Goal: Task Accomplishment & Management: Use online tool/utility

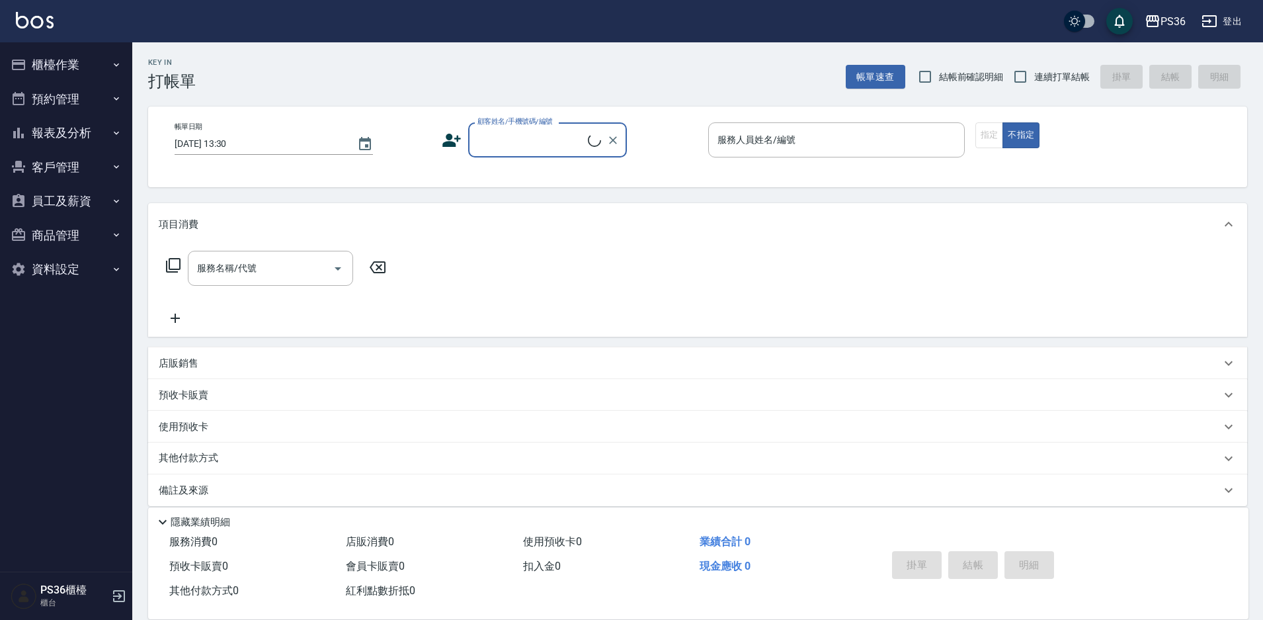
click at [69, 68] on button "櫃檯作業" at bounding box center [66, 65] width 122 height 34
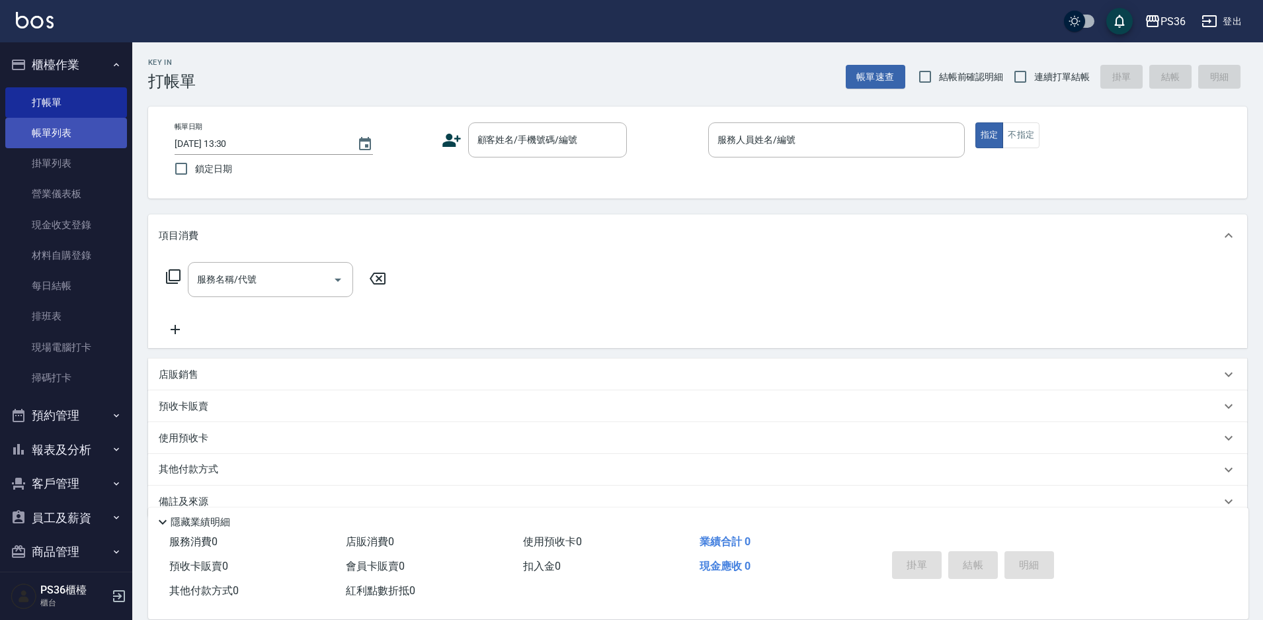
click at [79, 129] on link "帳單列表" at bounding box center [66, 133] width 122 height 30
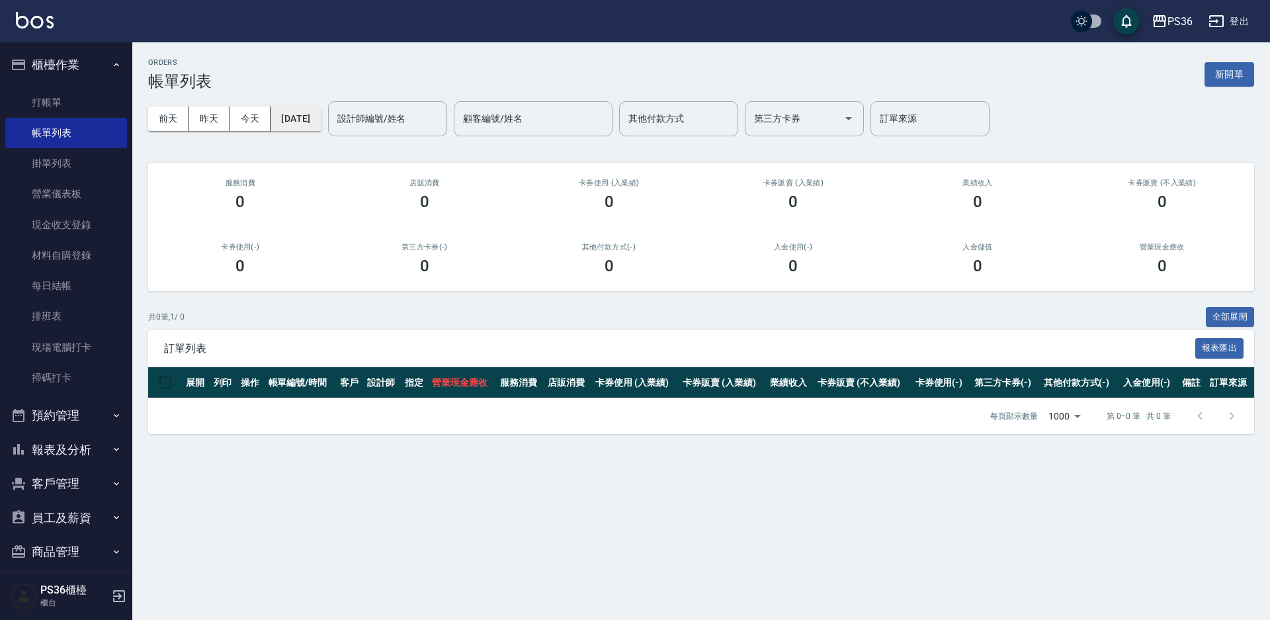
click at [307, 122] on button "[DATE]" at bounding box center [296, 118] width 50 height 24
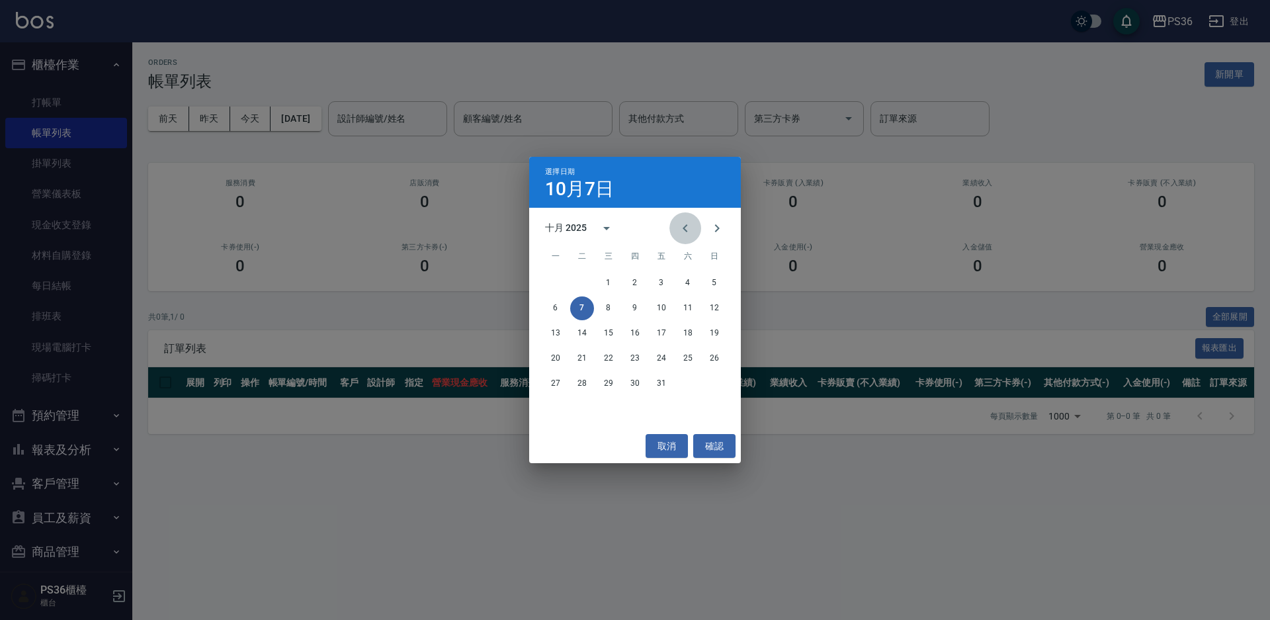
click at [686, 228] on icon "Previous month" at bounding box center [685, 228] width 16 height 16
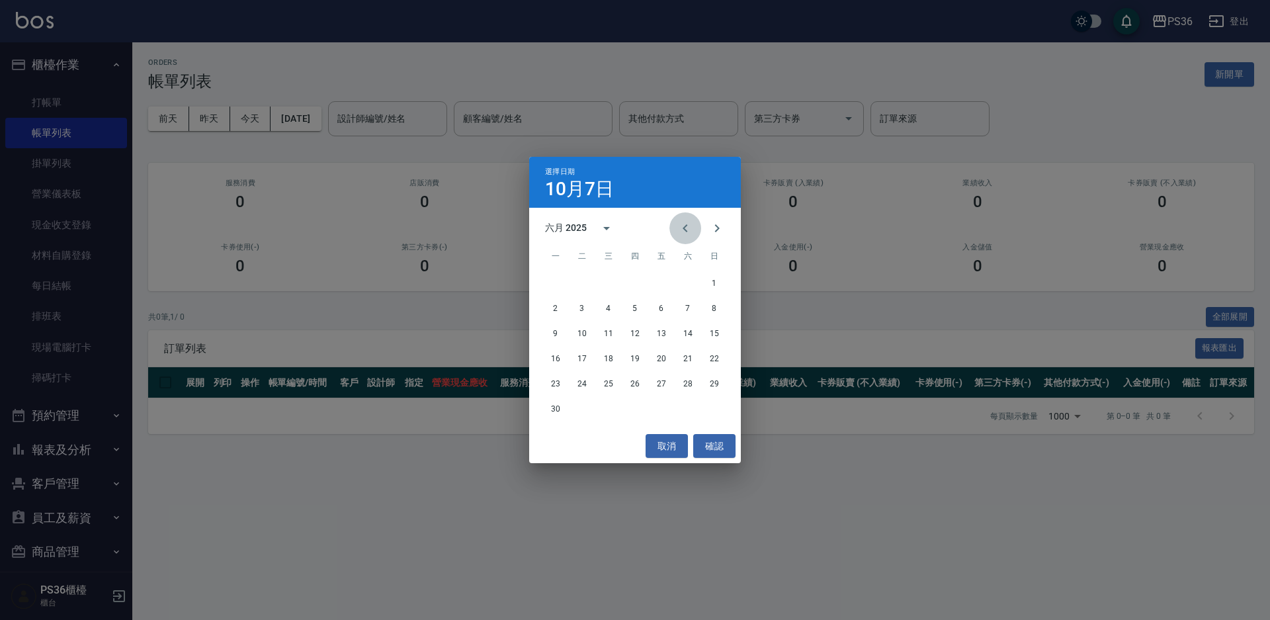
click at [686, 228] on icon "Previous month" at bounding box center [685, 228] width 16 height 16
click at [581, 335] on button "11" at bounding box center [582, 333] width 24 height 24
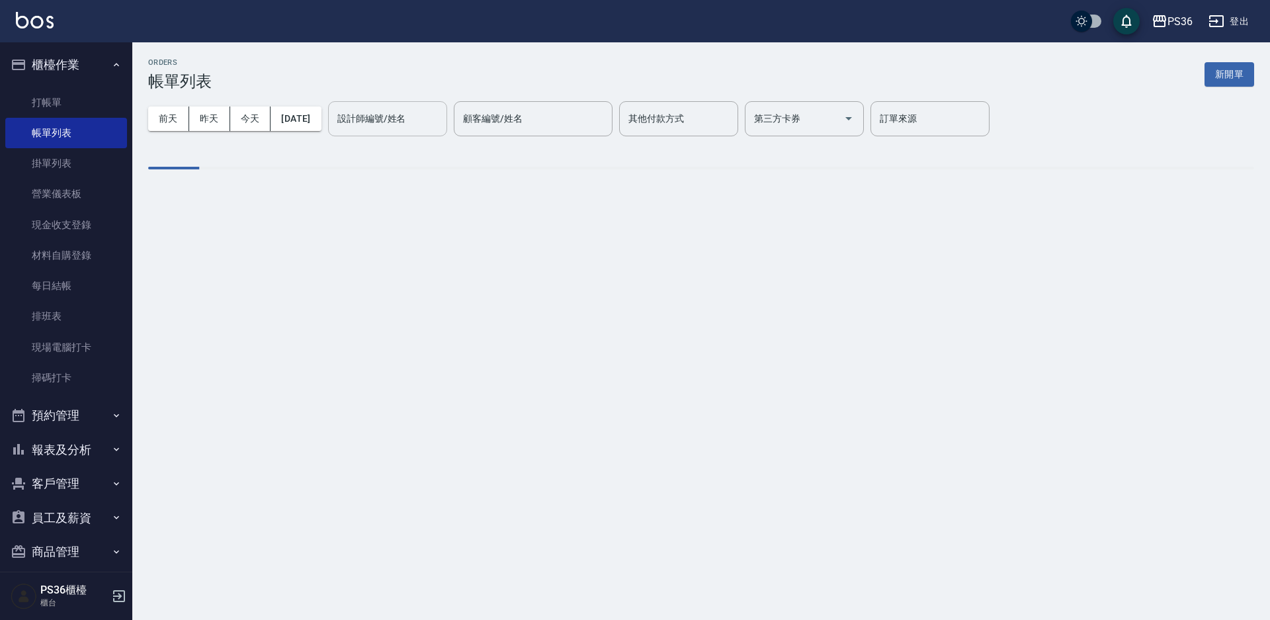
click at [441, 123] on input "設計師編號/姓名" at bounding box center [387, 118] width 107 height 23
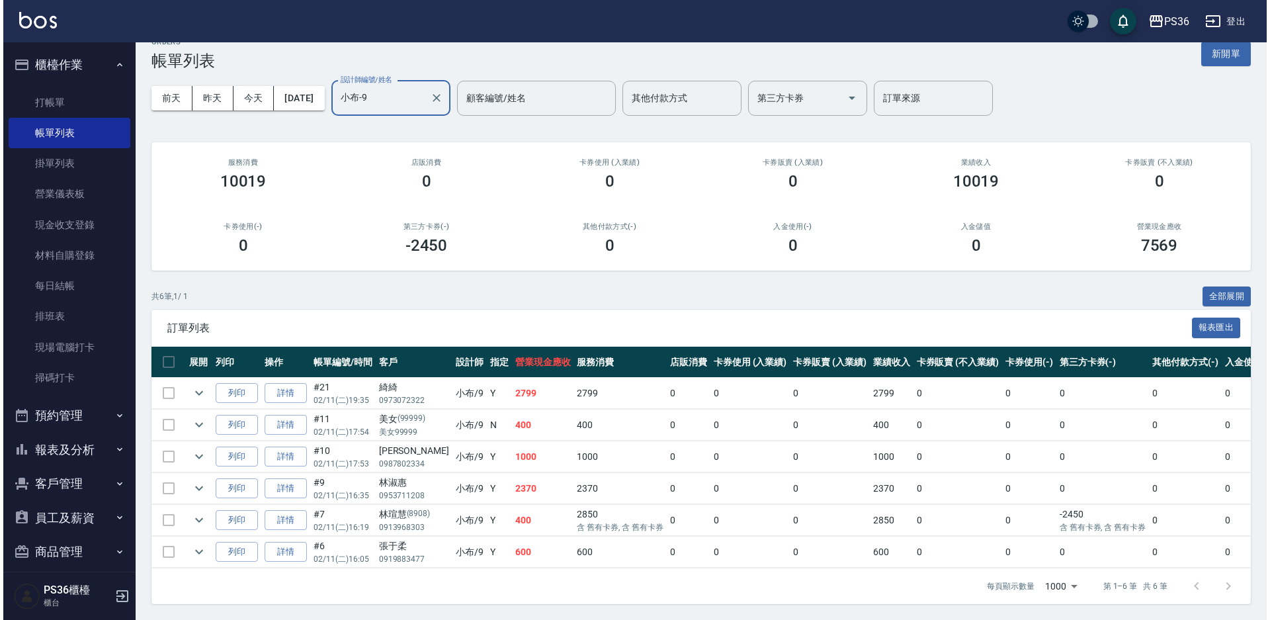
scroll to position [32, 0]
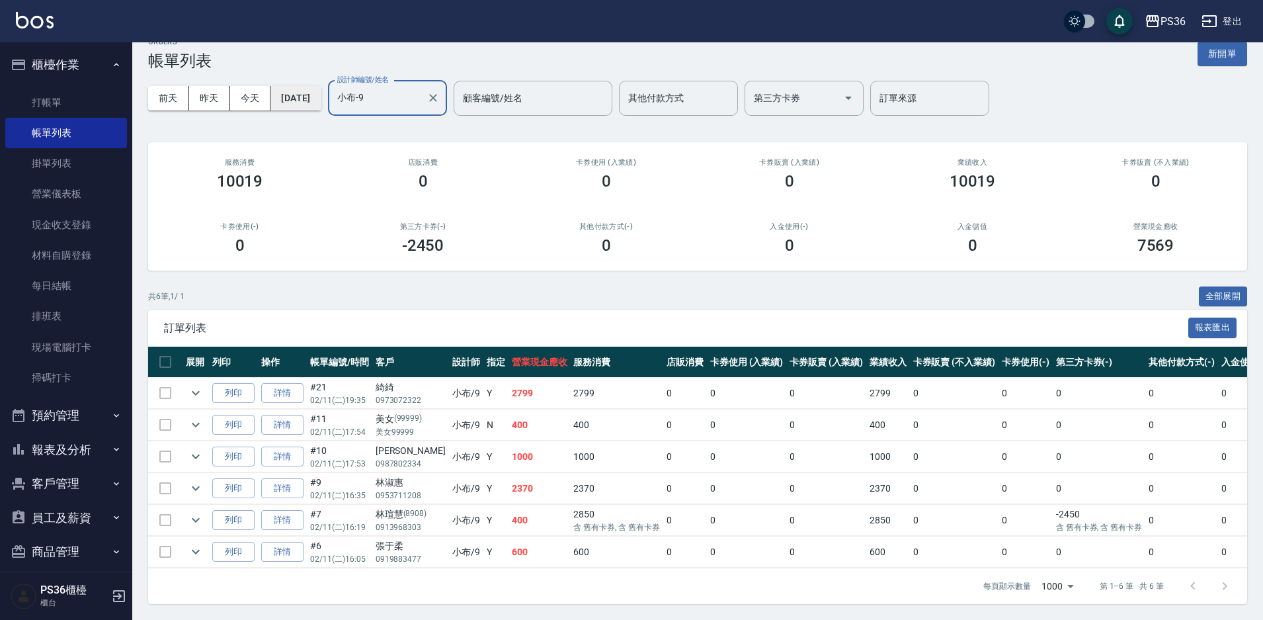
type input "小布-9"
click at [296, 97] on button "[DATE]" at bounding box center [296, 98] width 50 height 24
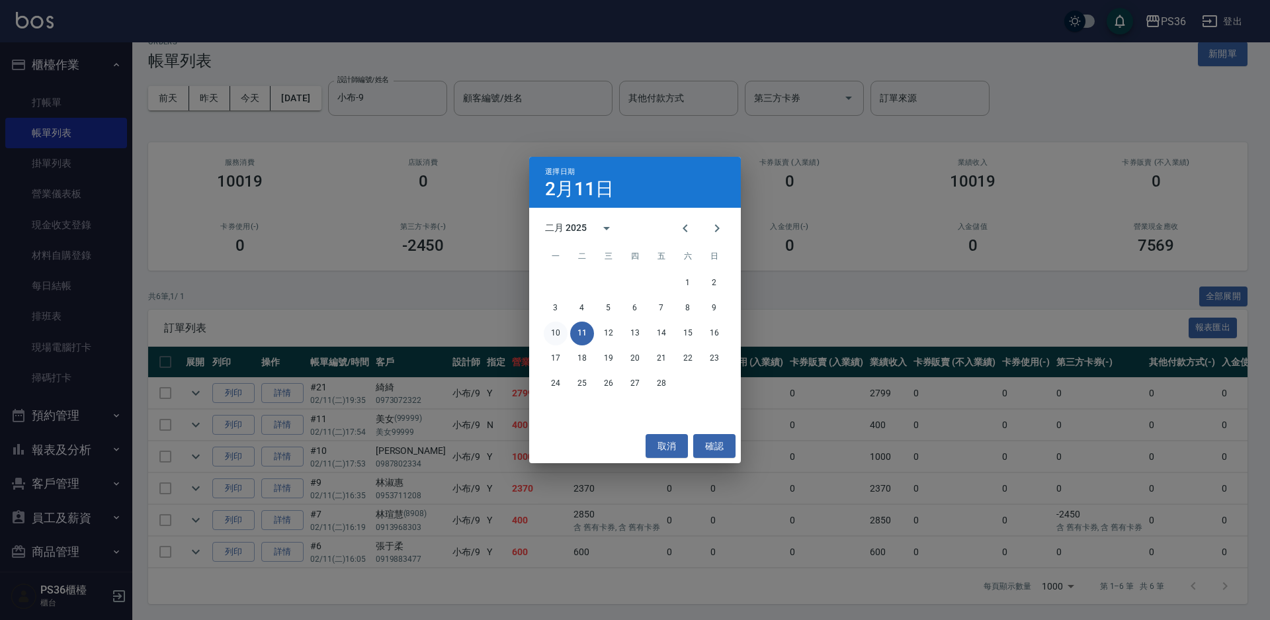
click at [562, 333] on button "10" at bounding box center [556, 333] width 24 height 24
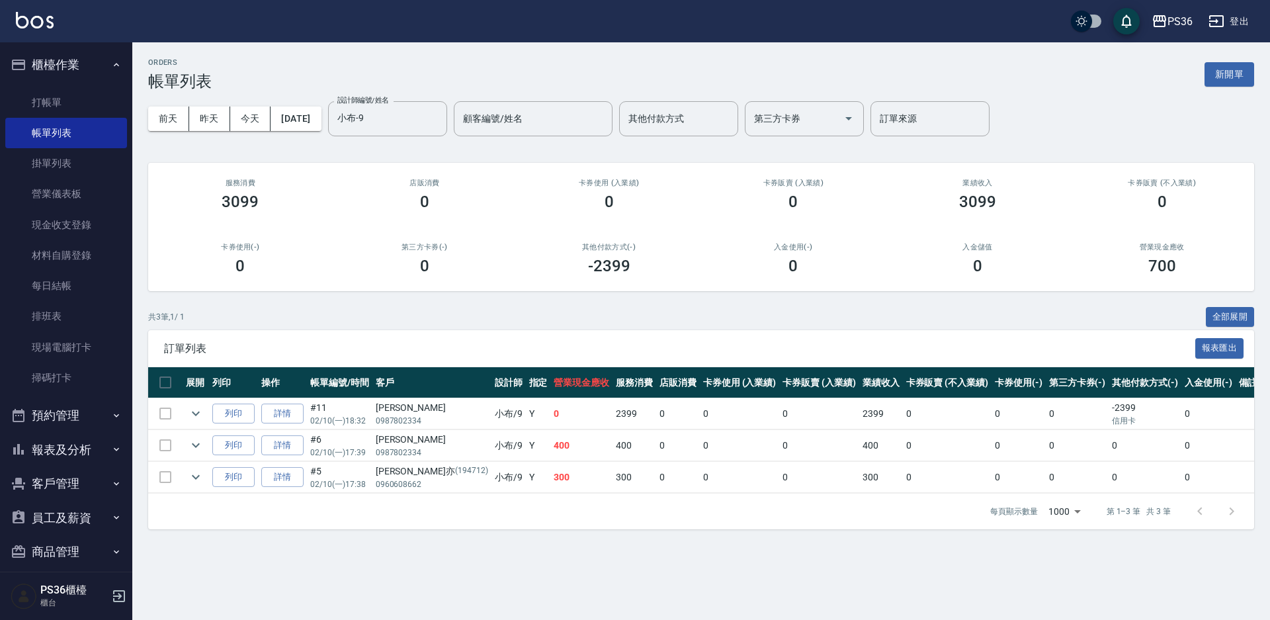
click at [612, 413] on td "2399" at bounding box center [634, 413] width 44 height 31
click at [194, 419] on icon "expand row" at bounding box center [196, 413] width 16 height 16
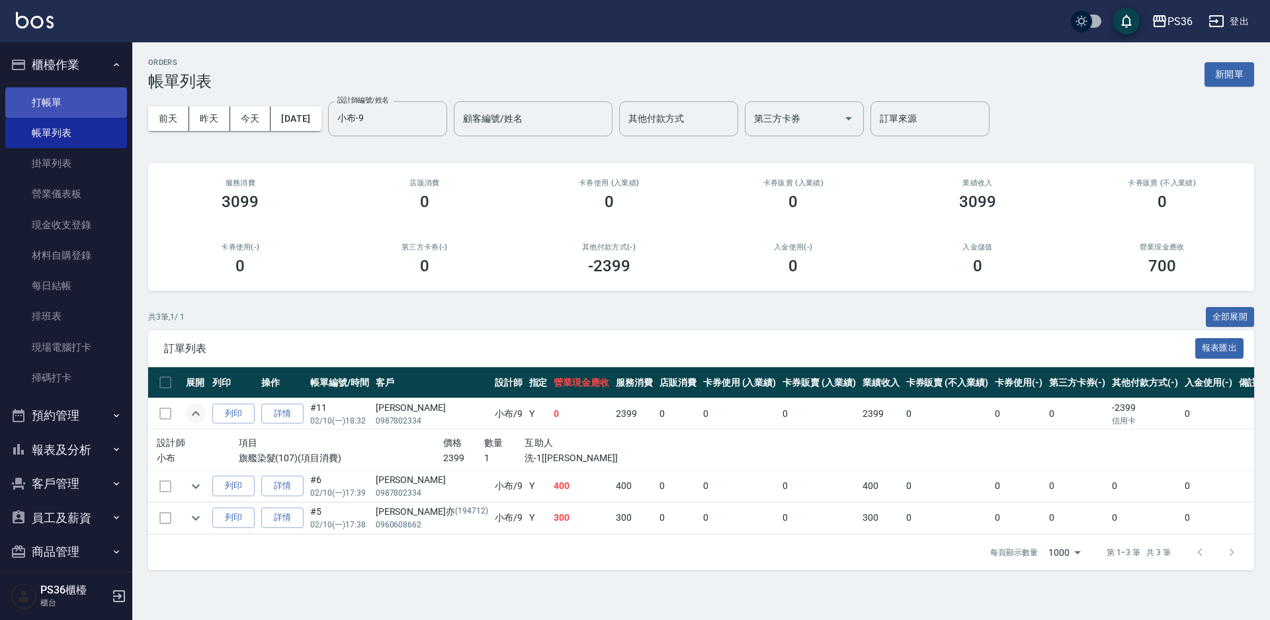
click at [77, 100] on link "打帳單" at bounding box center [66, 102] width 122 height 30
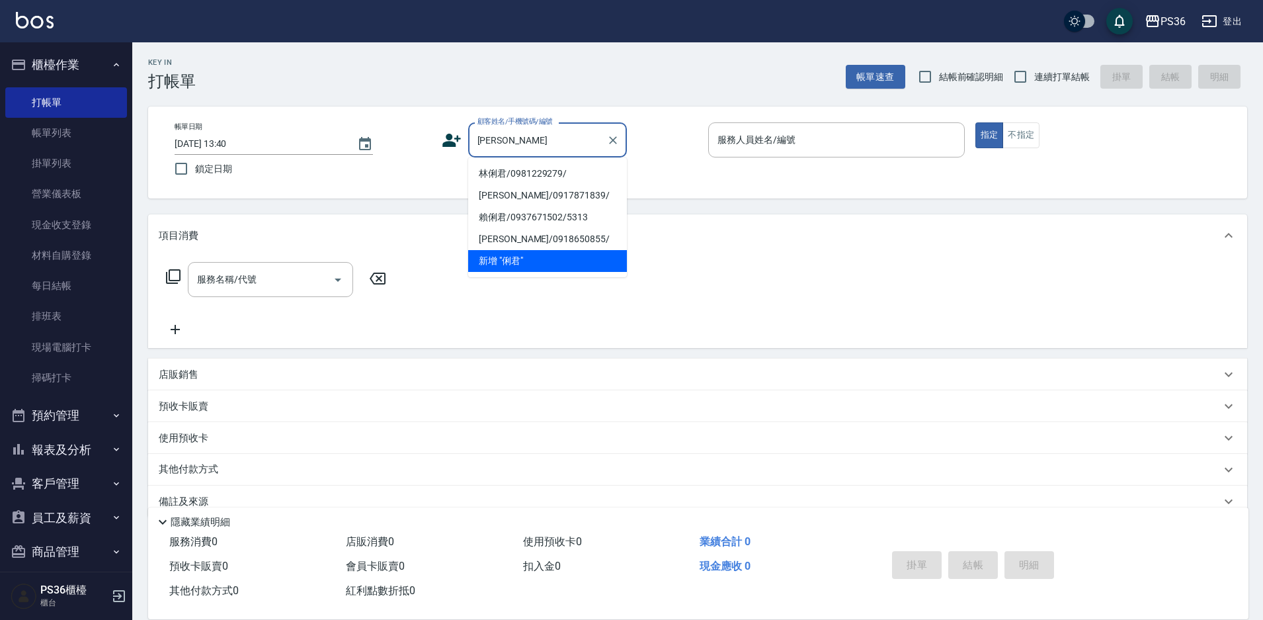
click at [513, 169] on li "林俐君/0981229279/" at bounding box center [547, 174] width 159 height 22
type input "林俐君/0981229279/"
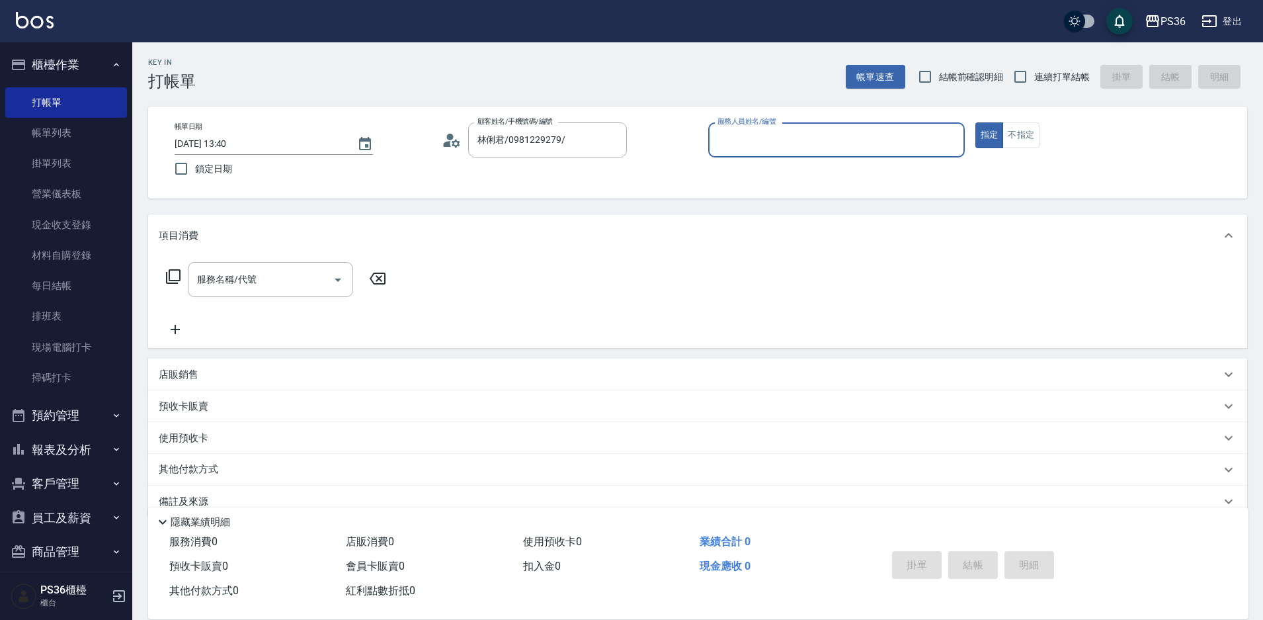
type input "小樂-0"
click at [179, 277] on icon at bounding box center [173, 276] width 15 height 15
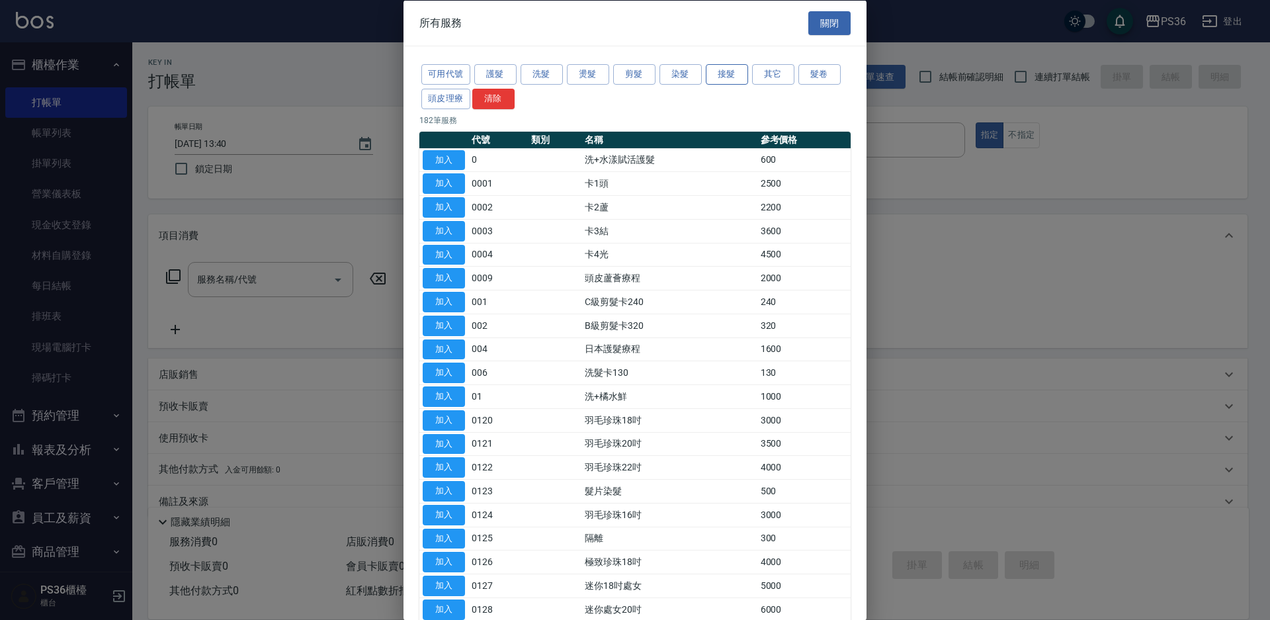
click at [727, 81] on button "接髮" at bounding box center [727, 74] width 42 height 21
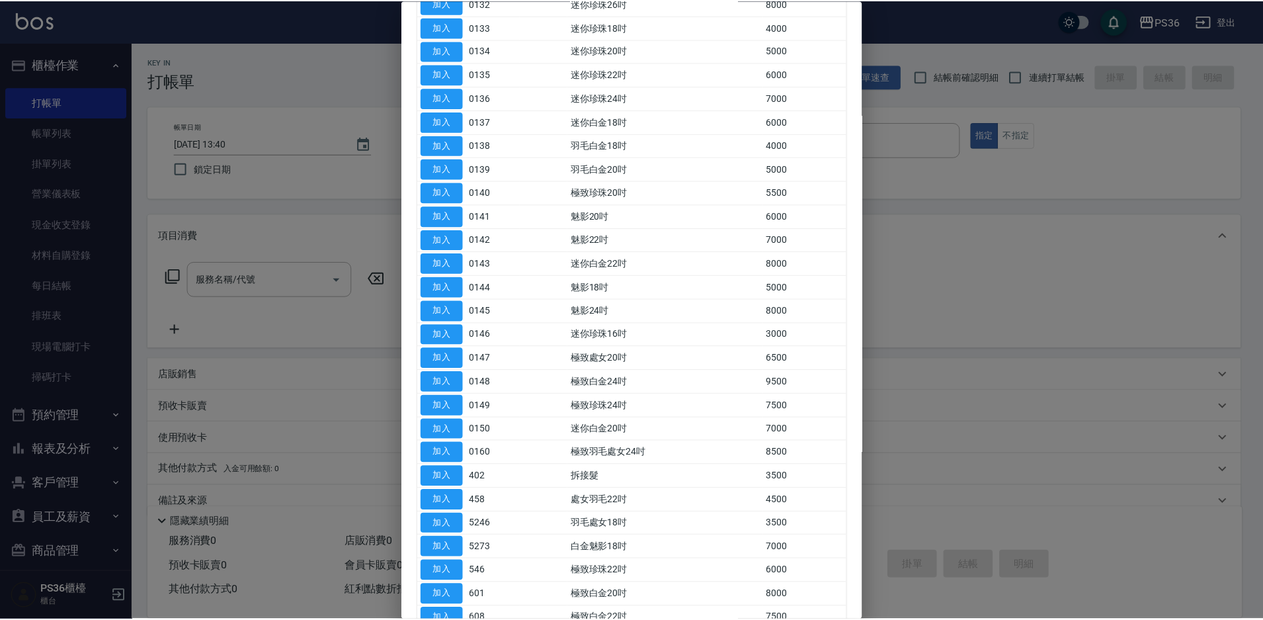
scroll to position [397, 0]
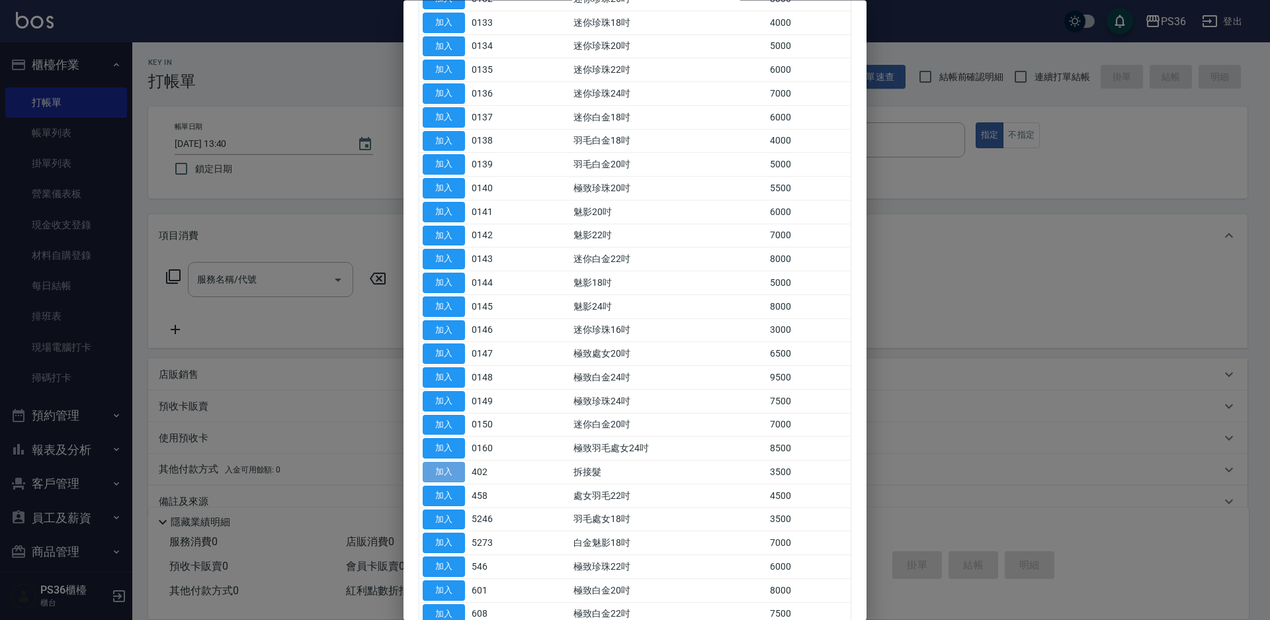
click at [426, 479] on button "加入" at bounding box center [444, 472] width 42 height 21
type input "拆接髮(402)"
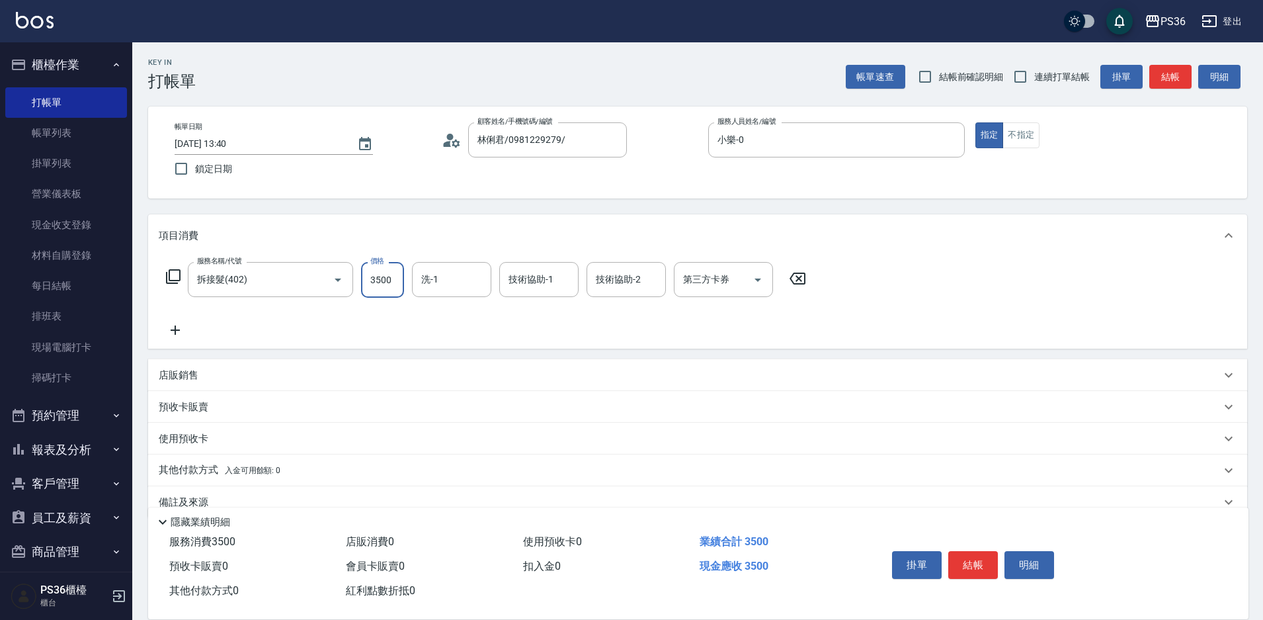
click at [390, 287] on input "3500" at bounding box center [382, 280] width 43 height 36
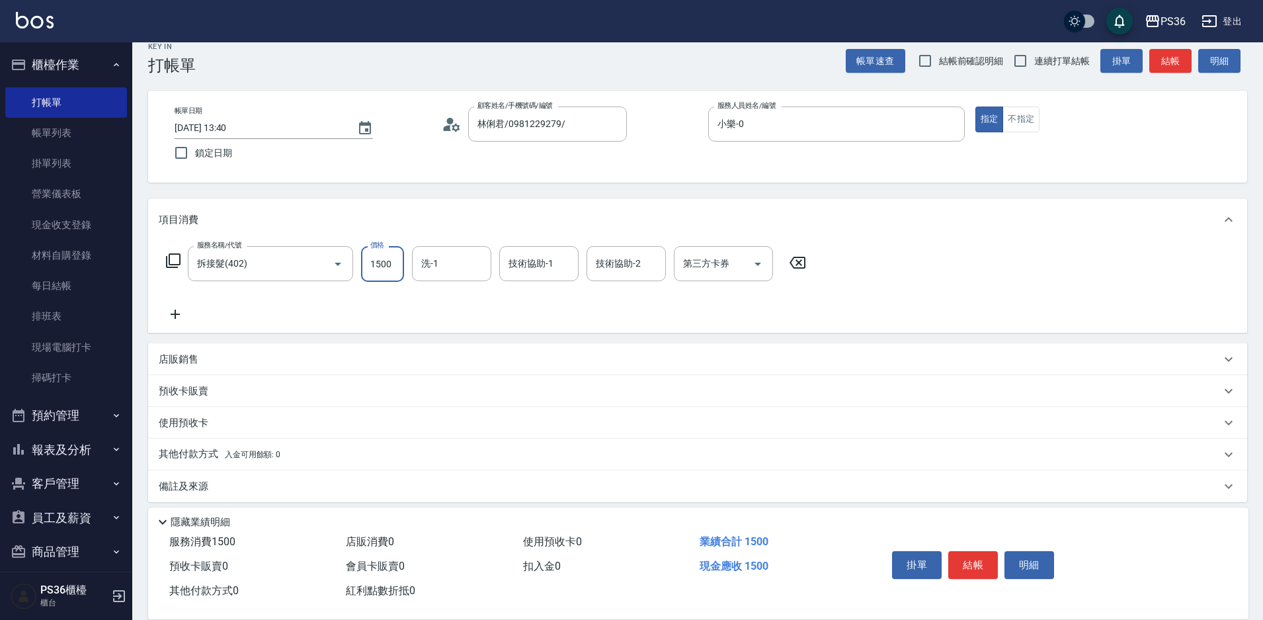
scroll to position [25, 0]
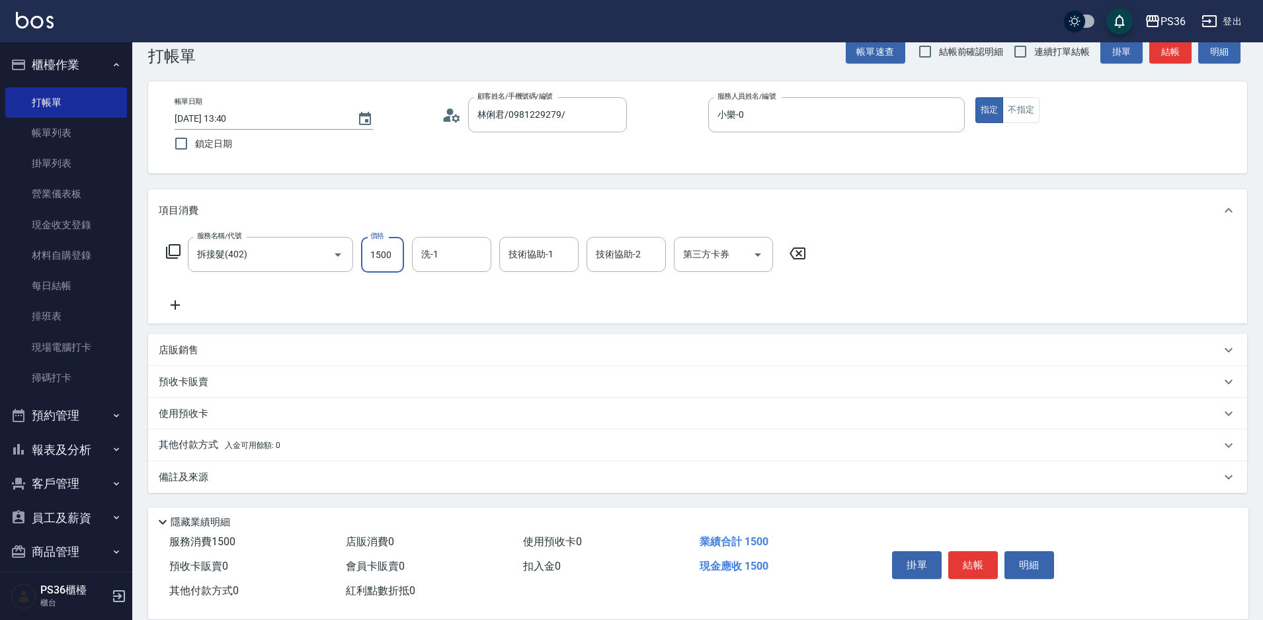
type input "1500"
click at [207, 443] on p "其他付款方式 入金可用餘額: 0" at bounding box center [220, 445] width 122 height 15
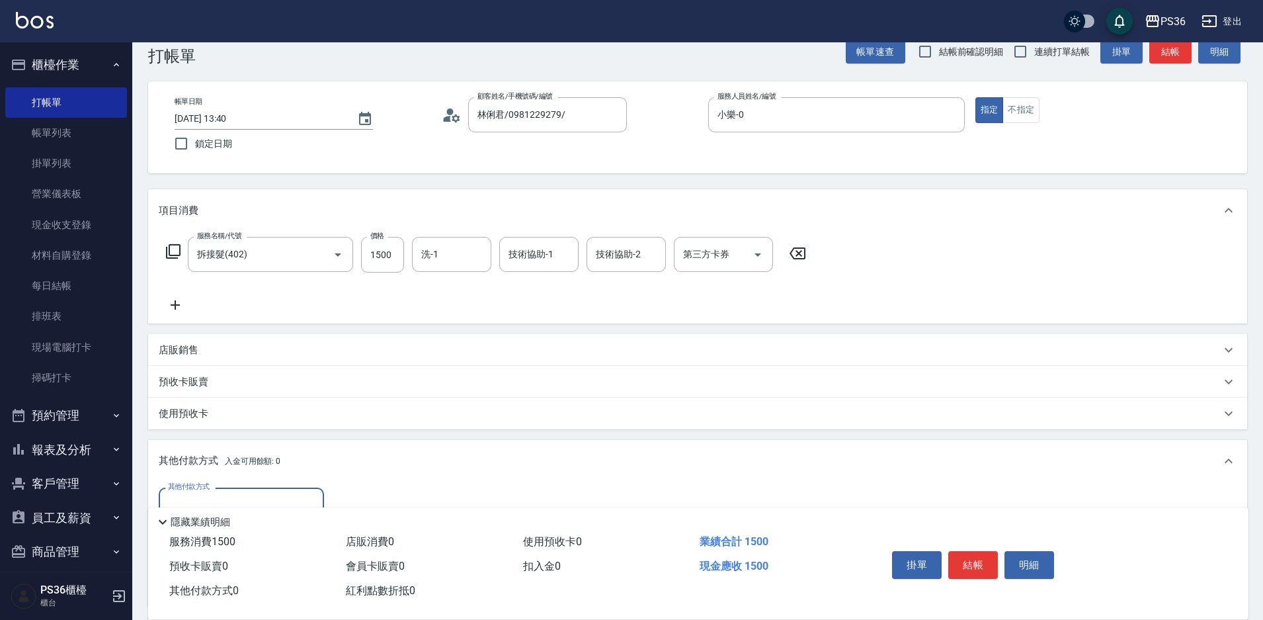
scroll to position [0, 0]
click at [232, 491] on div "其他付款方式" at bounding box center [241, 504] width 165 height 35
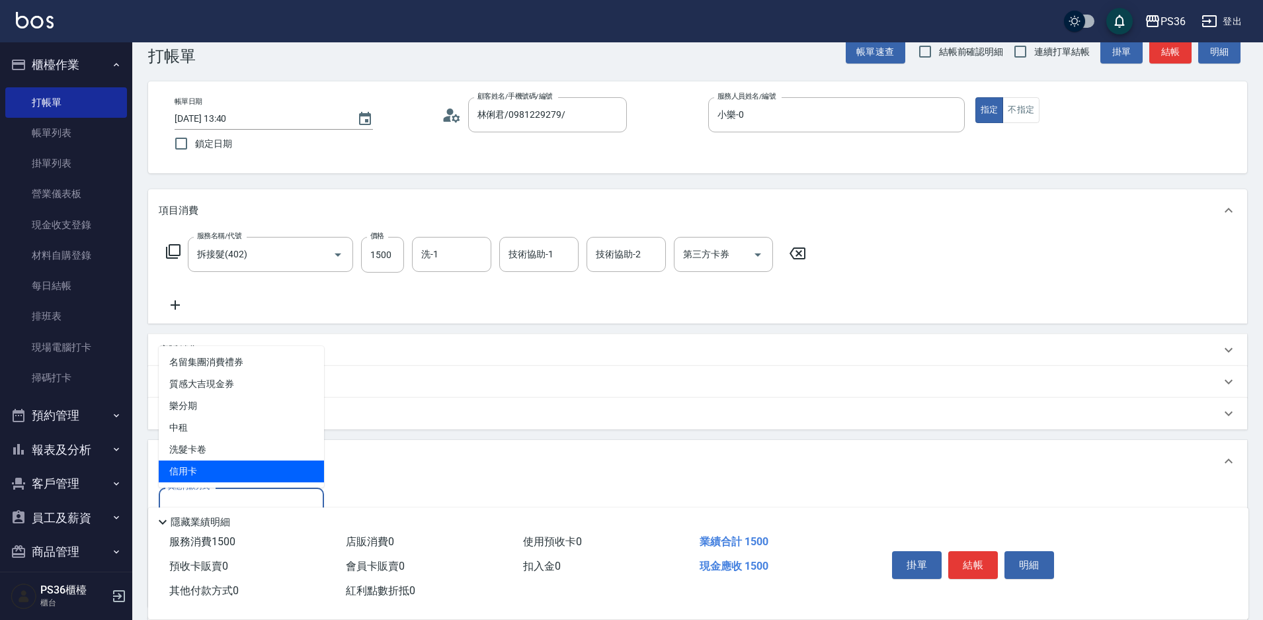
click at [263, 462] on span "信用卡" at bounding box center [241, 471] width 165 height 22
type input "信用卡"
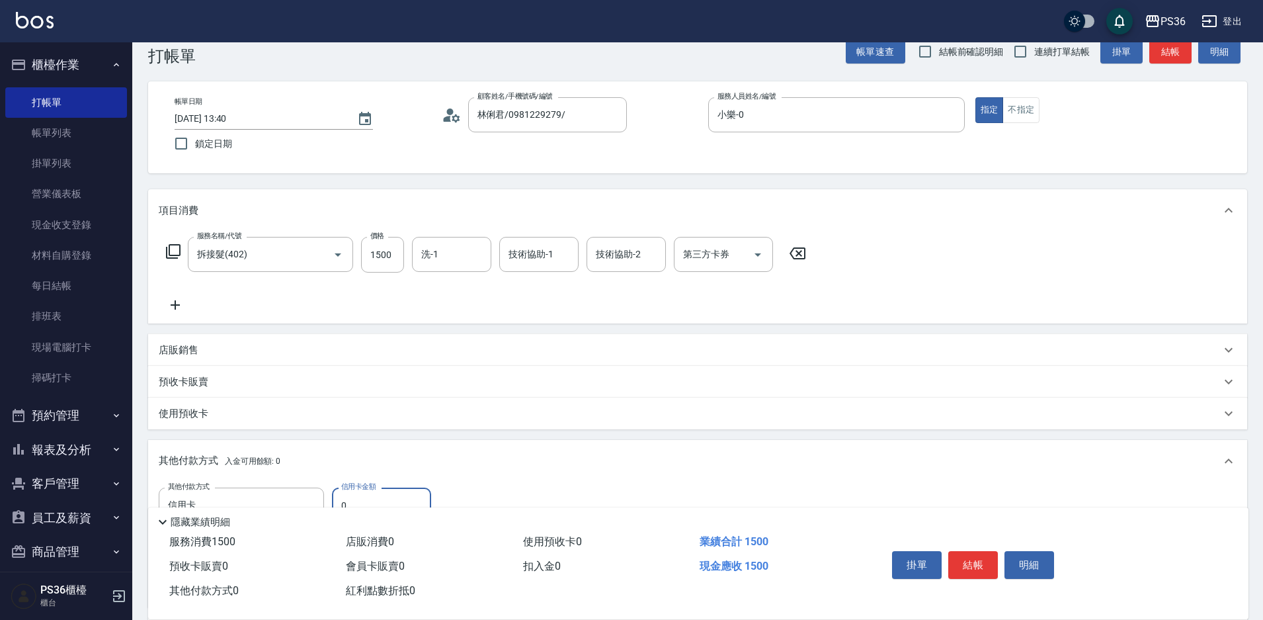
scroll to position [91, 0]
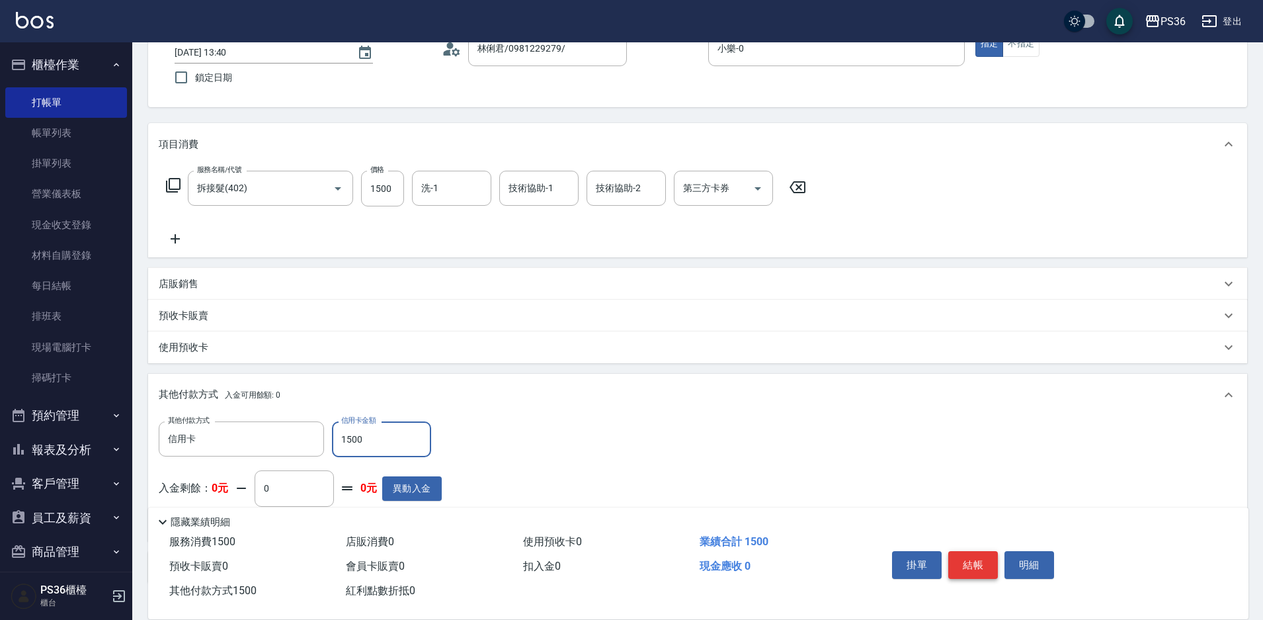
type input "1500"
click at [969, 560] on button "結帳" at bounding box center [974, 565] width 50 height 28
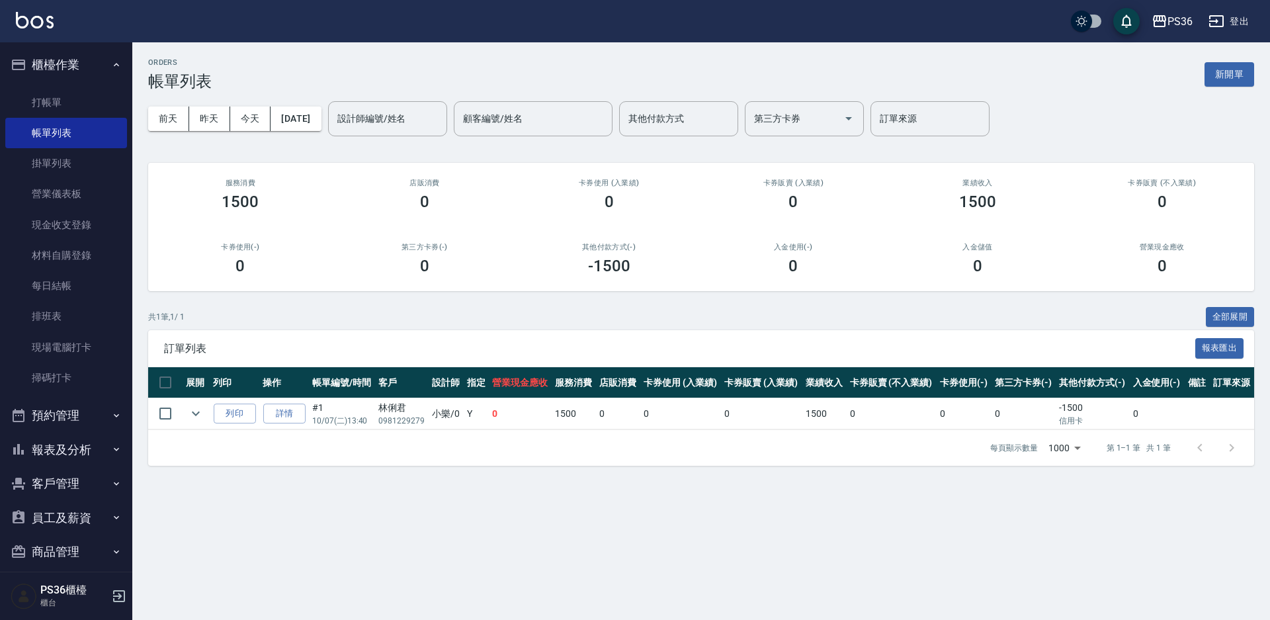
click at [969, 560] on div "ORDERS 帳單列表 新開單 前天 昨天 今天 [DATE] 設計師編號/姓名 設計師編號/姓名 顧客編號/姓名 顧客編號/姓名 其他付款方式 其他付款方式…" at bounding box center [635, 310] width 1270 height 620
click at [82, 442] on button "報表及分析" at bounding box center [66, 450] width 122 height 34
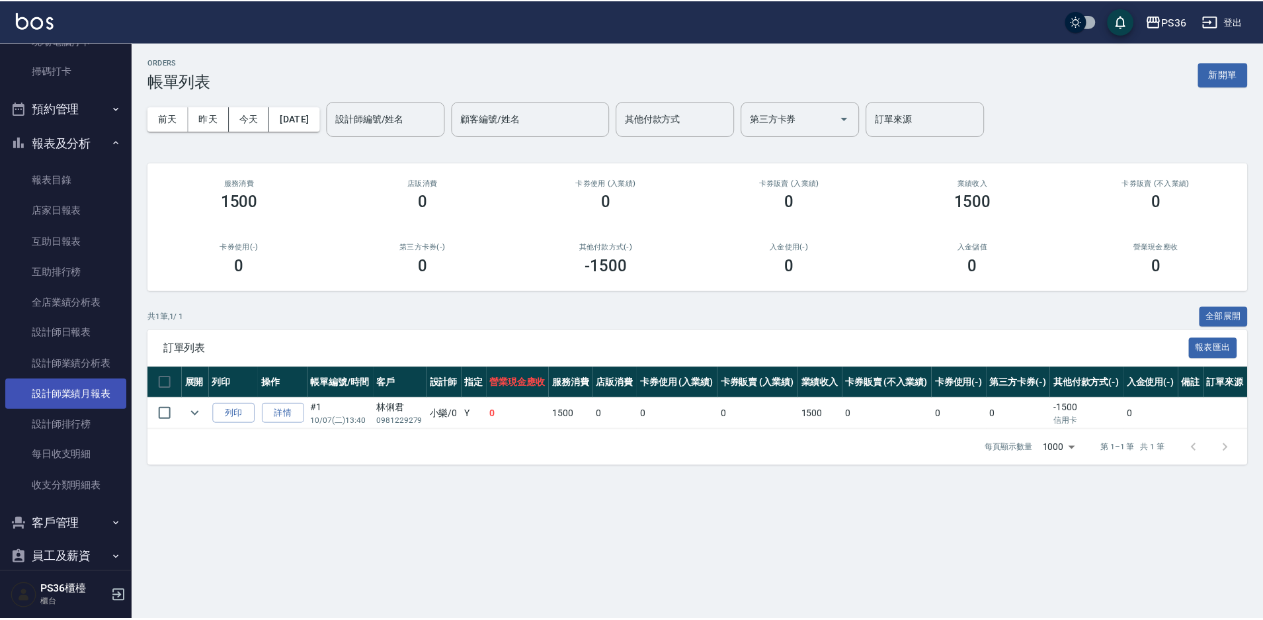
scroll to position [331, 0]
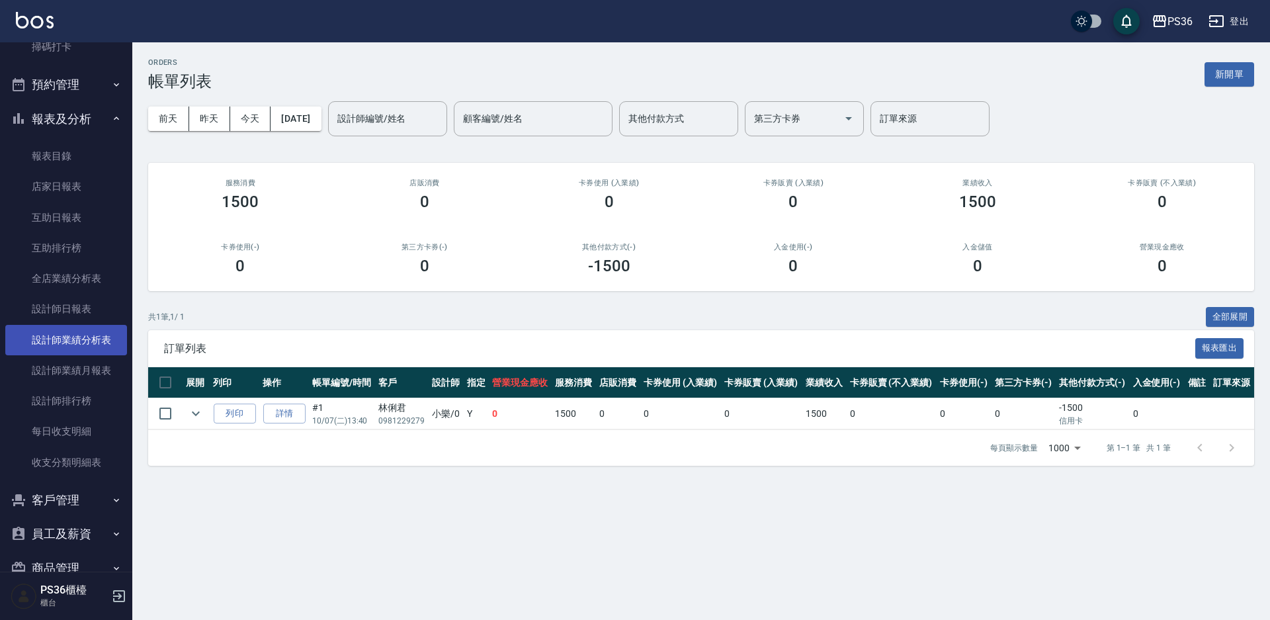
click at [91, 341] on link "設計師業績分析表" at bounding box center [66, 340] width 122 height 30
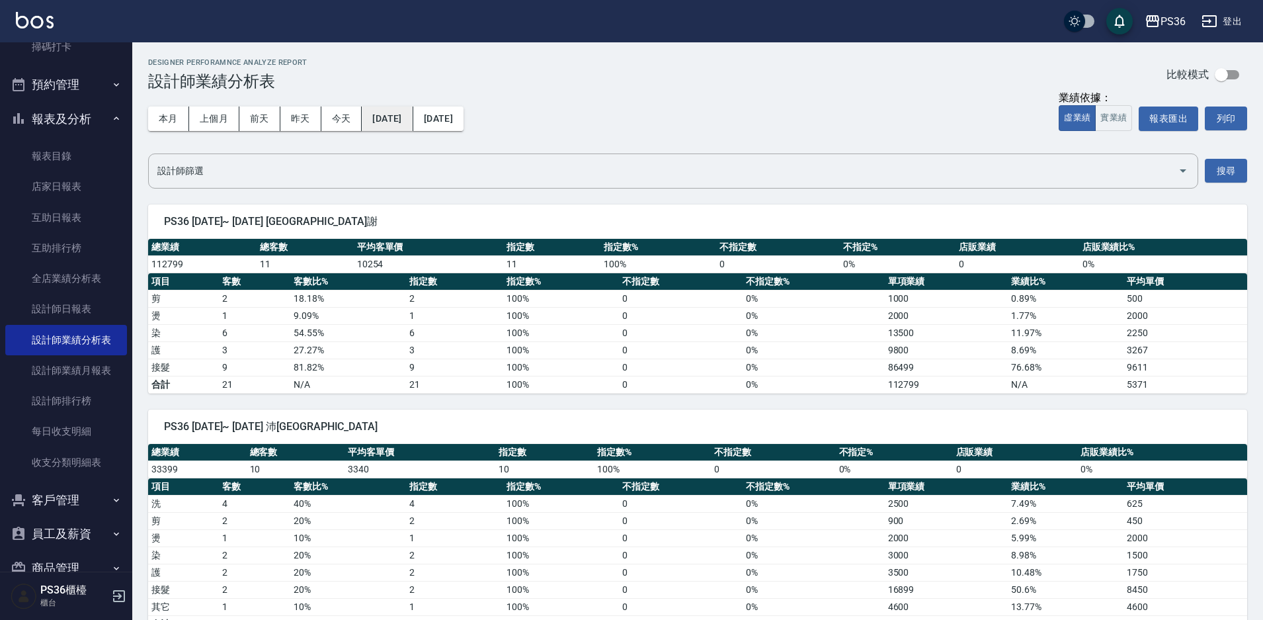
click at [413, 123] on button "[DATE]" at bounding box center [387, 118] width 51 height 24
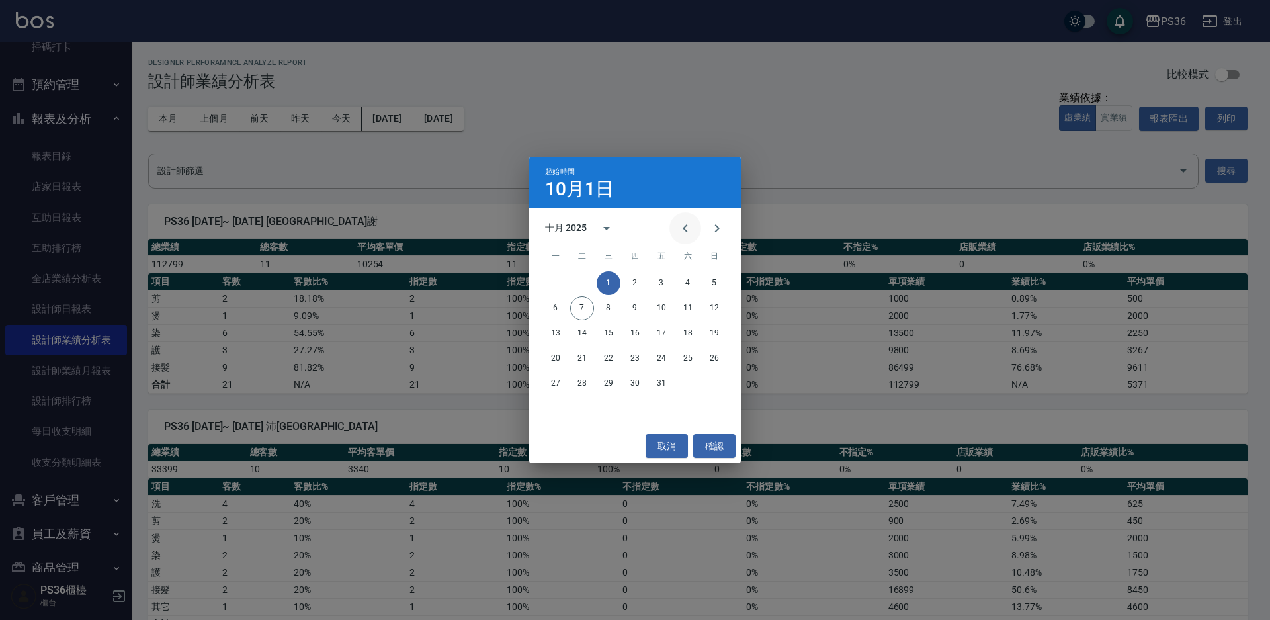
click at [683, 231] on icon "Previous month" at bounding box center [685, 228] width 16 height 16
click at [709, 284] on button "1" at bounding box center [714, 283] width 24 height 24
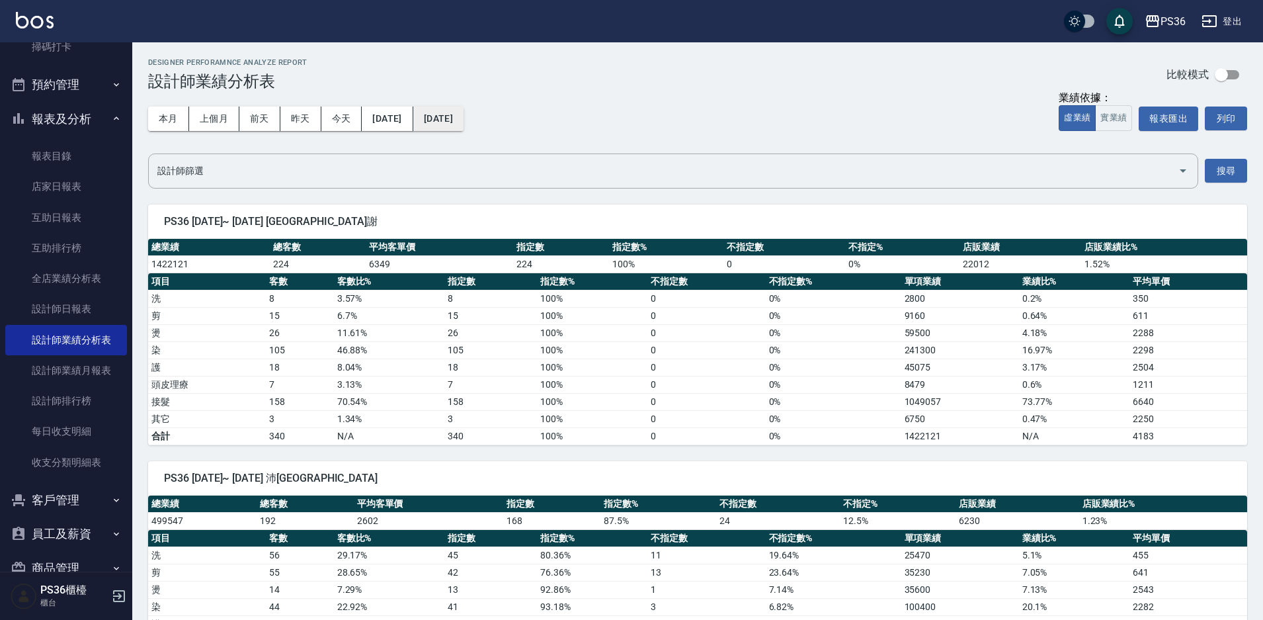
click at [464, 116] on button "[DATE]" at bounding box center [438, 118] width 50 height 24
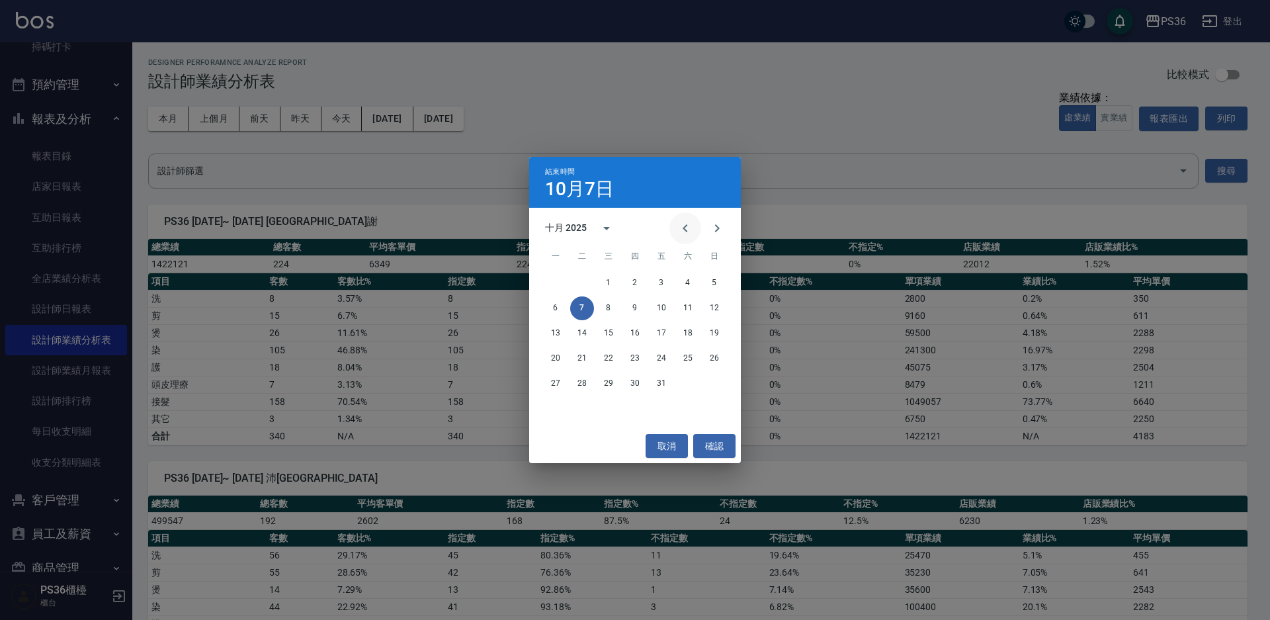
click at [678, 232] on icon "Previous month" at bounding box center [685, 228] width 16 height 16
click at [679, 232] on icon "Previous month" at bounding box center [685, 228] width 16 height 16
click at [558, 413] on button "30" at bounding box center [556, 409] width 24 height 24
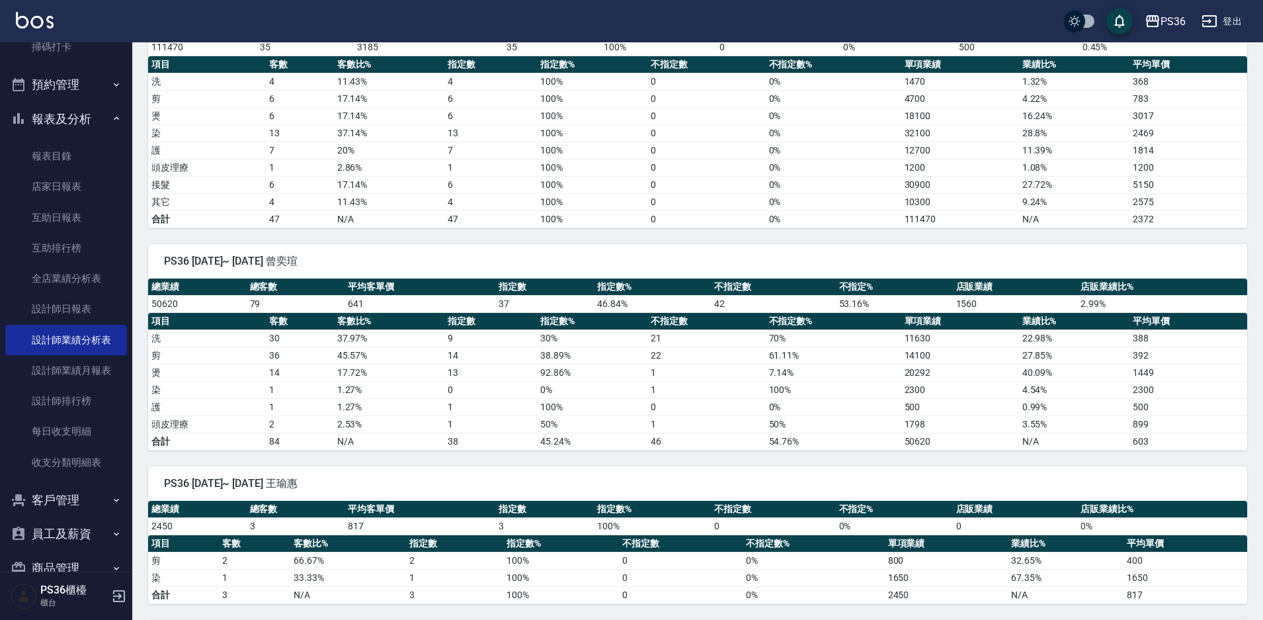
scroll to position [463, 0]
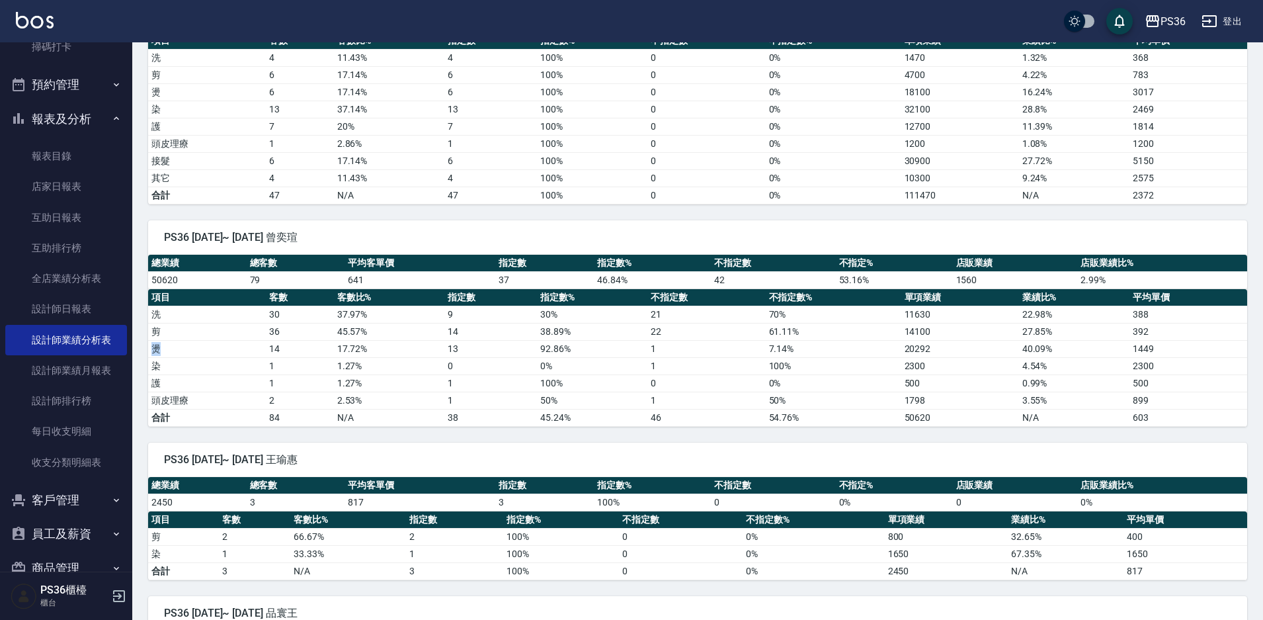
drag, startPoint x: 153, startPoint y: 345, endPoint x: 230, endPoint y: 353, distance: 76.5
click at [230, 353] on td "燙" at bounding box center [207, 348] width 118 height 17
drag, startPoint x: 341, startPoint y: 354, endPoint x: 845, endPoint y: 364, distance: 504.1
click at [830, 363] on tbody "洗 30 37.97 % 9 30 % 21 70 % 11630 22.98 % 388 剪 36 45.57 % 14 38.89 % 22 61.11 …" at bounding box center [697, 366] width 1099 height 120
click at [913, 346] on td "20292" at bounding box center [961, 348] width 118 height 17
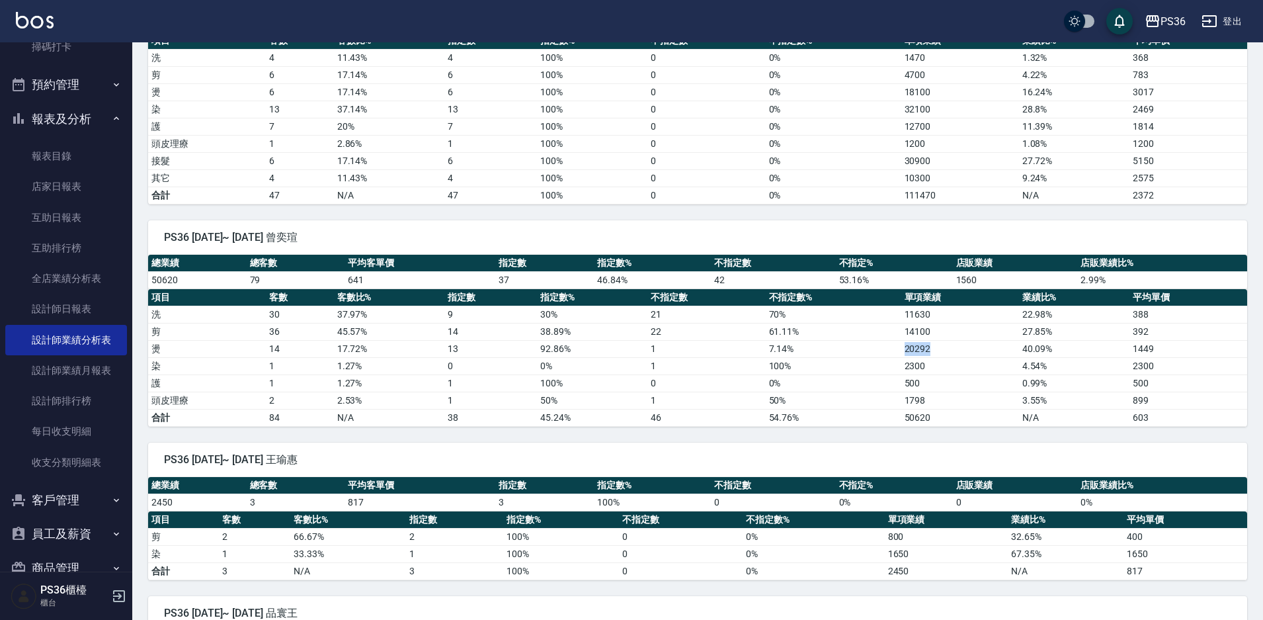
drag, startPoint x: 902, startPoint y: 352, endPoint x: 935, endPoint y: 352, distance: 33.1
click at [935, 352] on td "20292" at bounding box center [961, 348] width 118 height 17
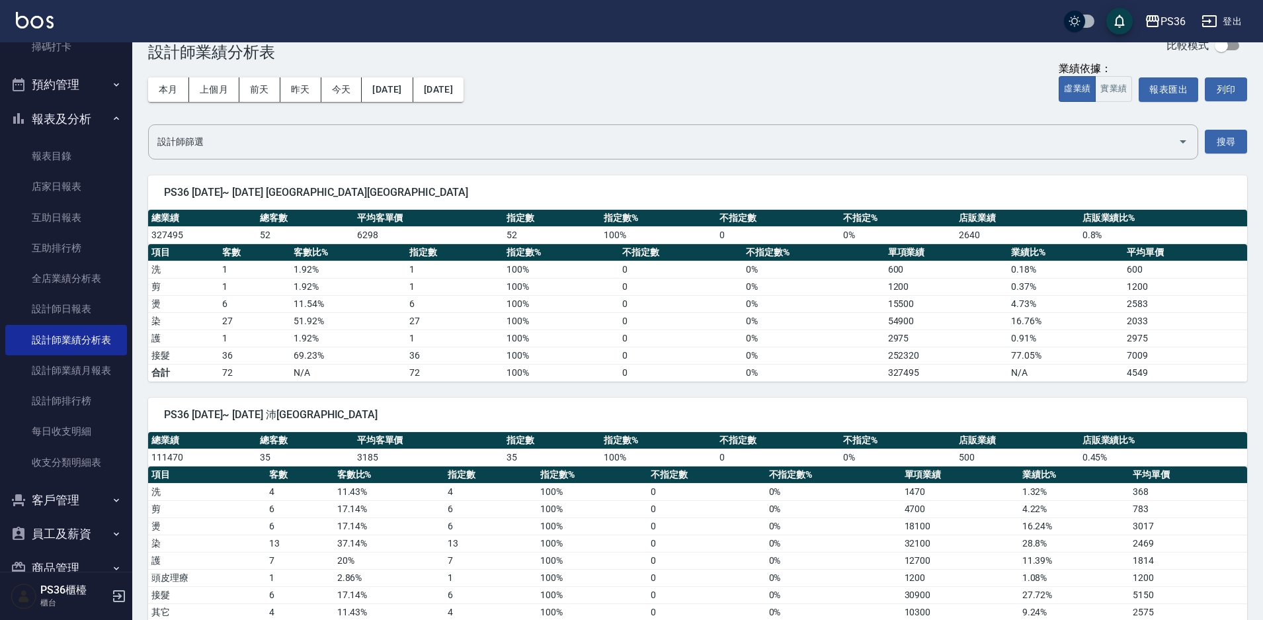
scroll to position [0, 0]
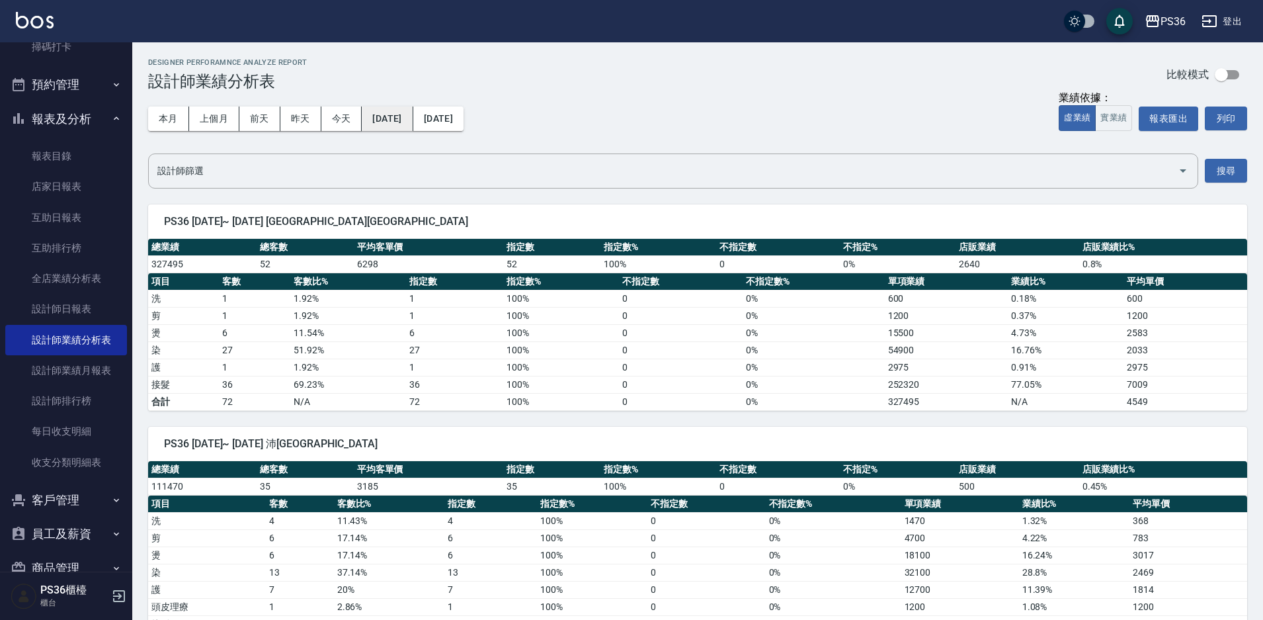
click at [373, 121] on button "[DATE]" at bounding box center [387, 118] width 51 height 24
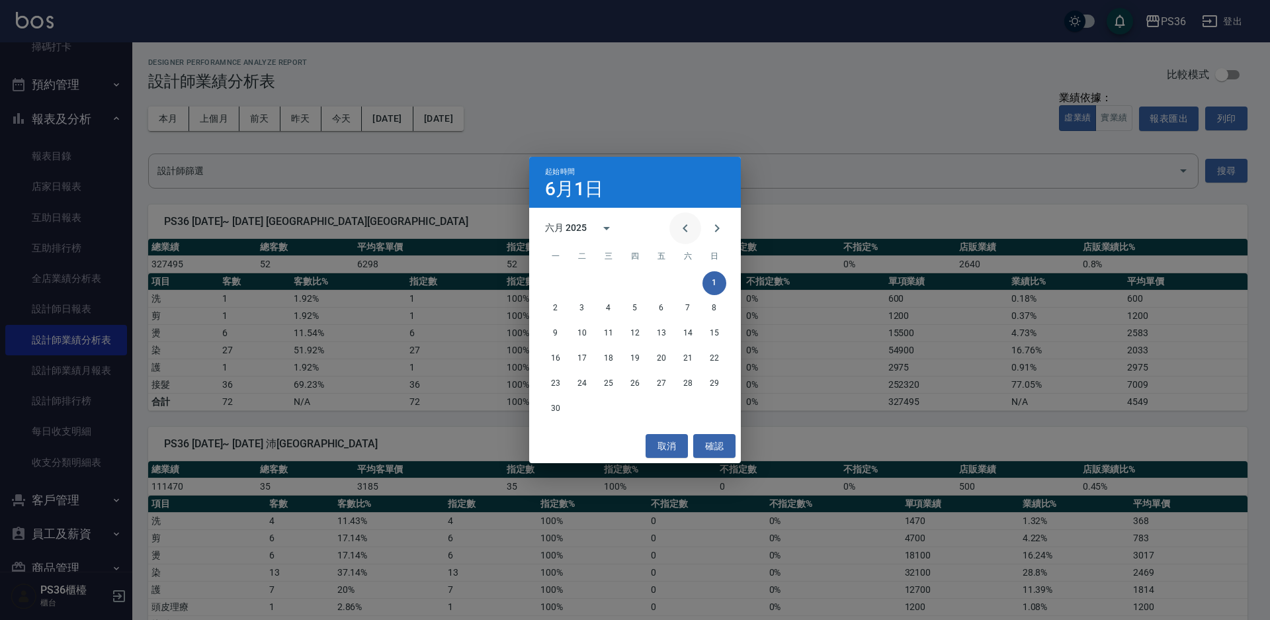
click at [680, 227] on icon "Previous month" at bounding box center [685, 228] width 16 height 16
click at [719, 230] on icon "Next month" at bounding box center [717, 228] width 16 height 16
click at [685, 230] on icon "Previous month" at bounding box center [685, 228] width 5 height 8
click at [711, 222] on icon "Next month" at bounding box center [717, 228] width 16 height 16
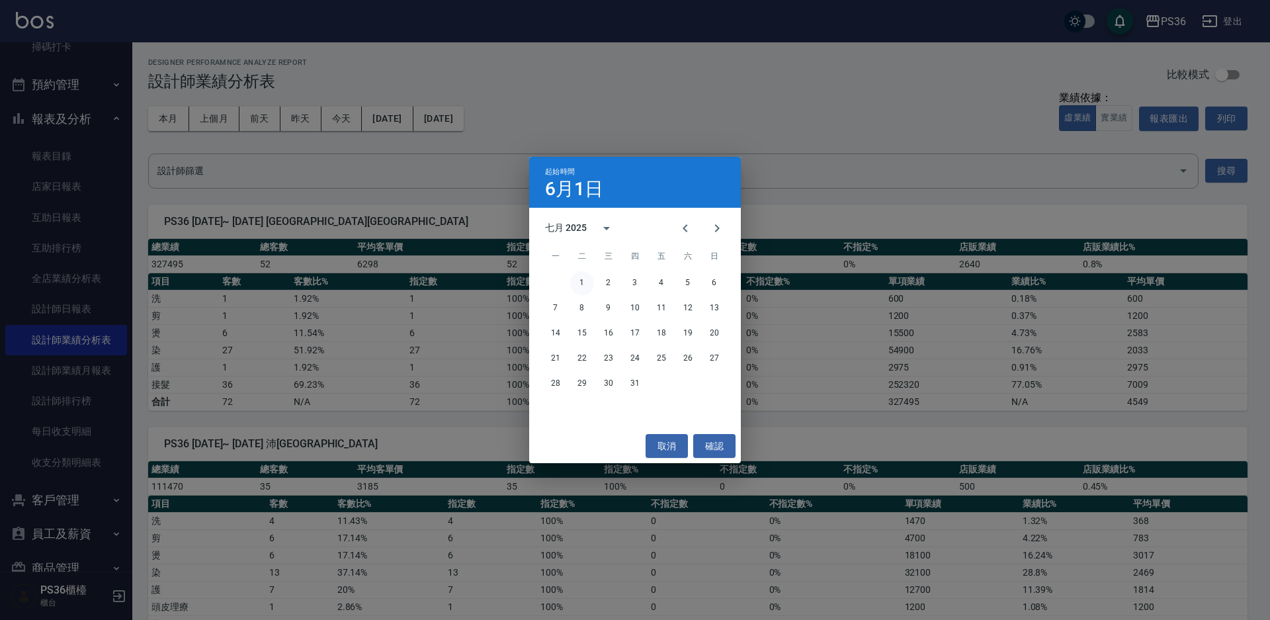
click at [581, 278] on button "1" at bounding box center [582, 283] width 24 height 24
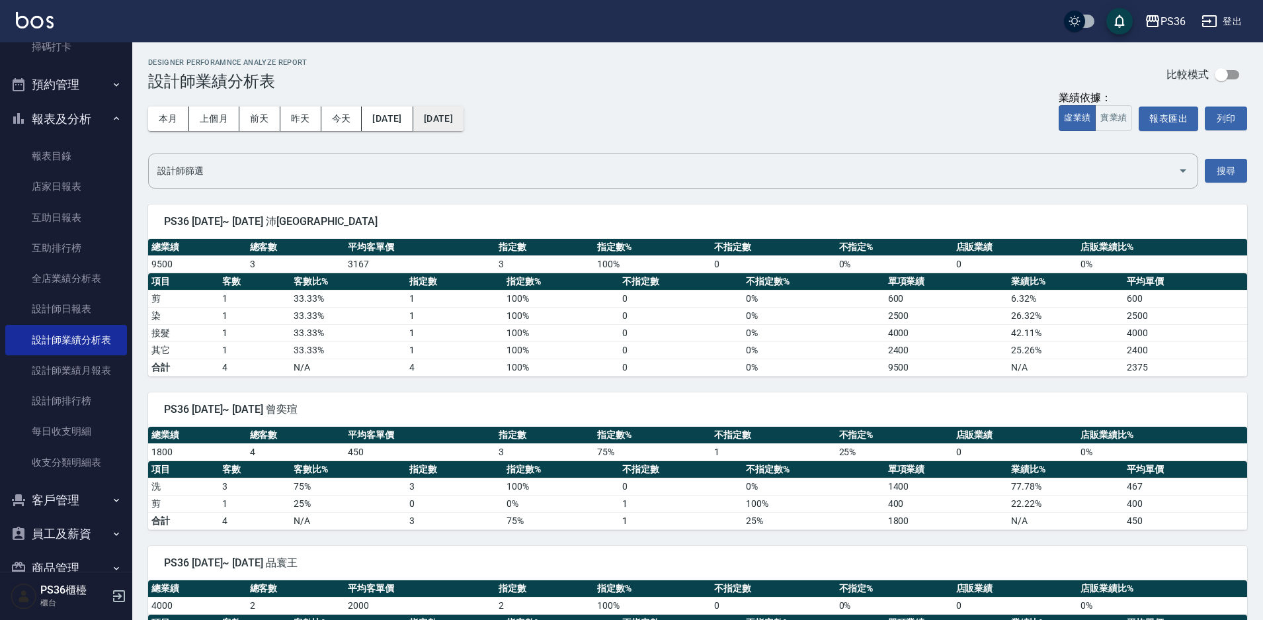
click at [459, 120] on button "[DATE]" at bounding box center [438, 118] width 50 height 24
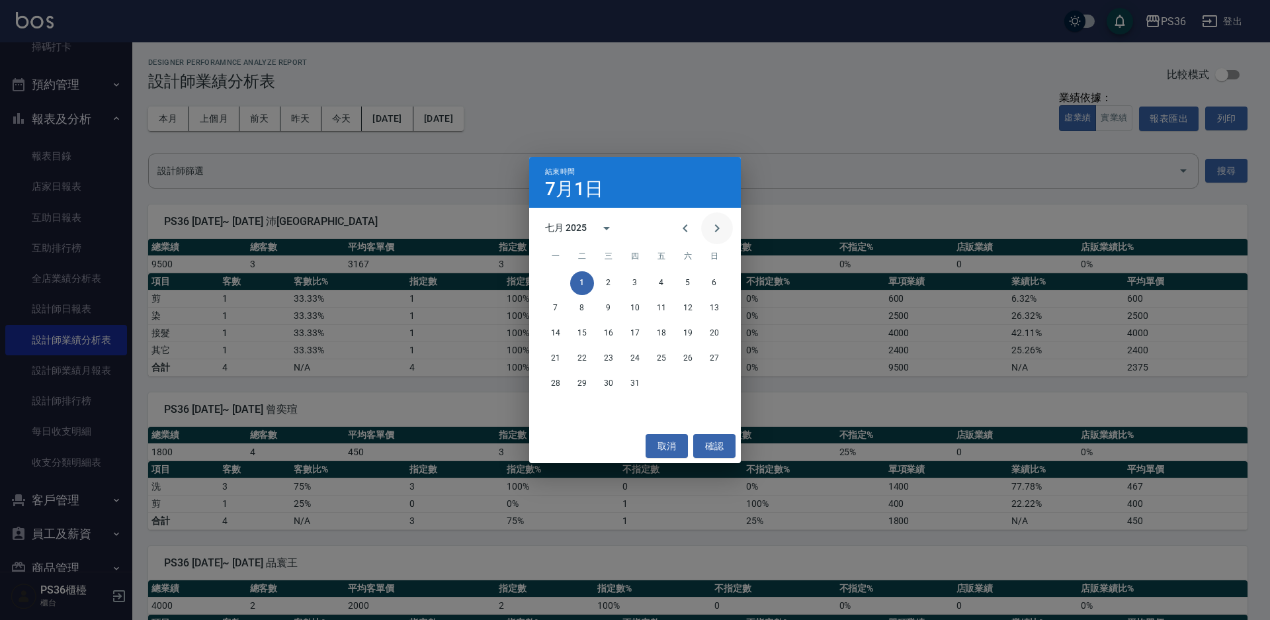
click at [711, 227] on icon "Next month" at bounding box center [717, 228] width 16 height 16
click at [714, 383] on button "31" at bounding box center [714, 384] width 24 height 24
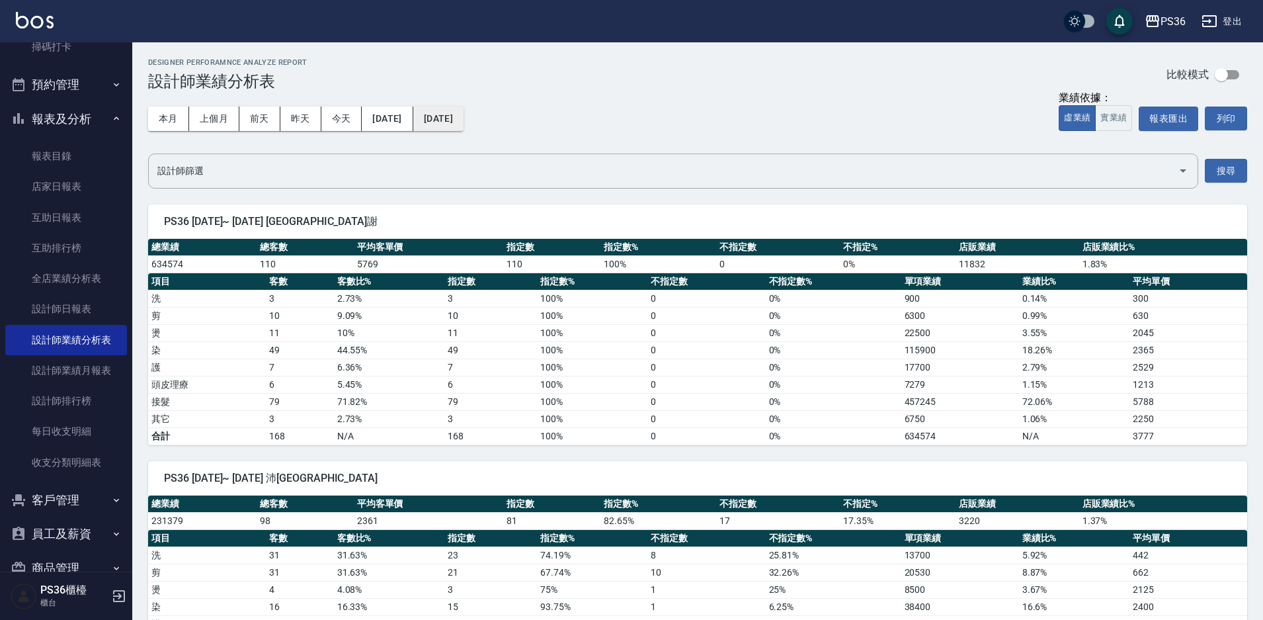
click at [464, 108] on button "[DATE]" at bounding box center [438, 118] width 50 height 24
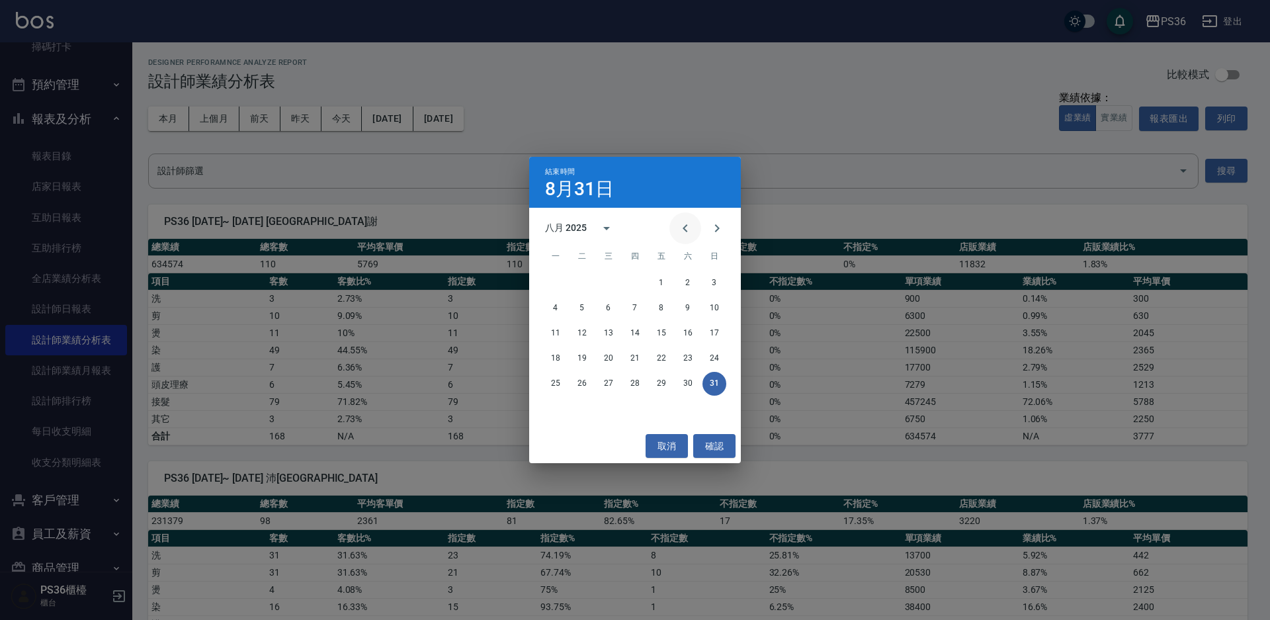
click at [679, 223] on icon "Previous month" at bounding box center [685, 228] width 16 height 16
click at [640, 388] on button "31" at bounding box center [635, 384] width 24 height 24
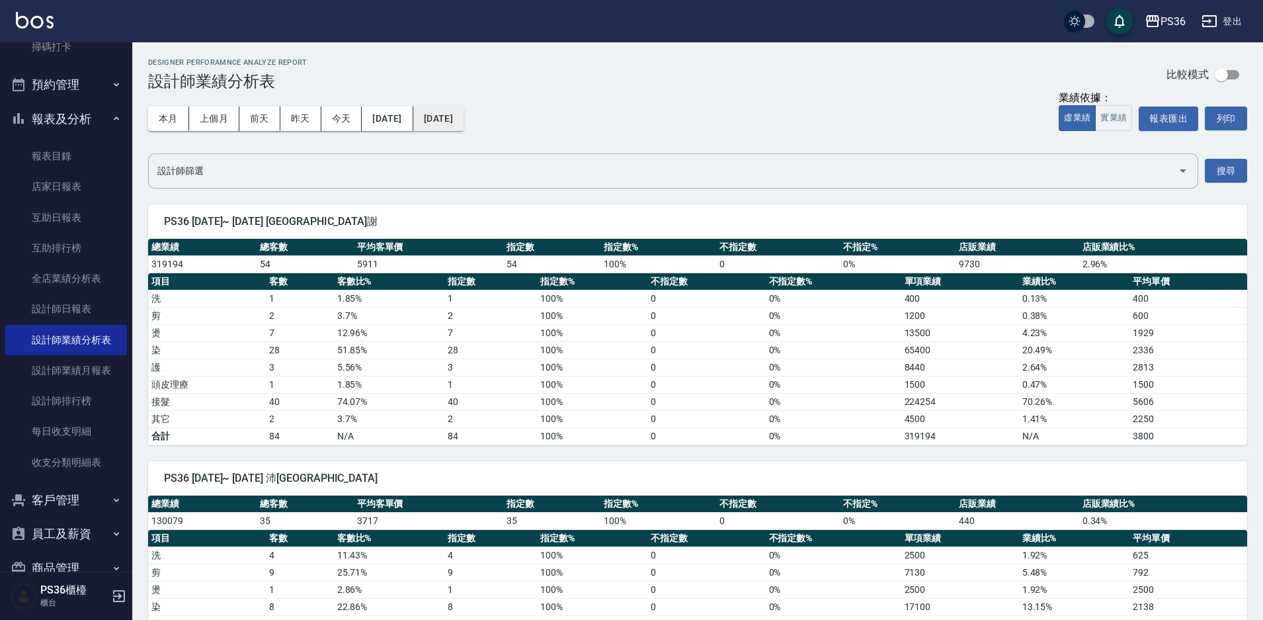
click at [464, 123] on button "[DATE]" at bounding box center [438, 118] width 50 height 24
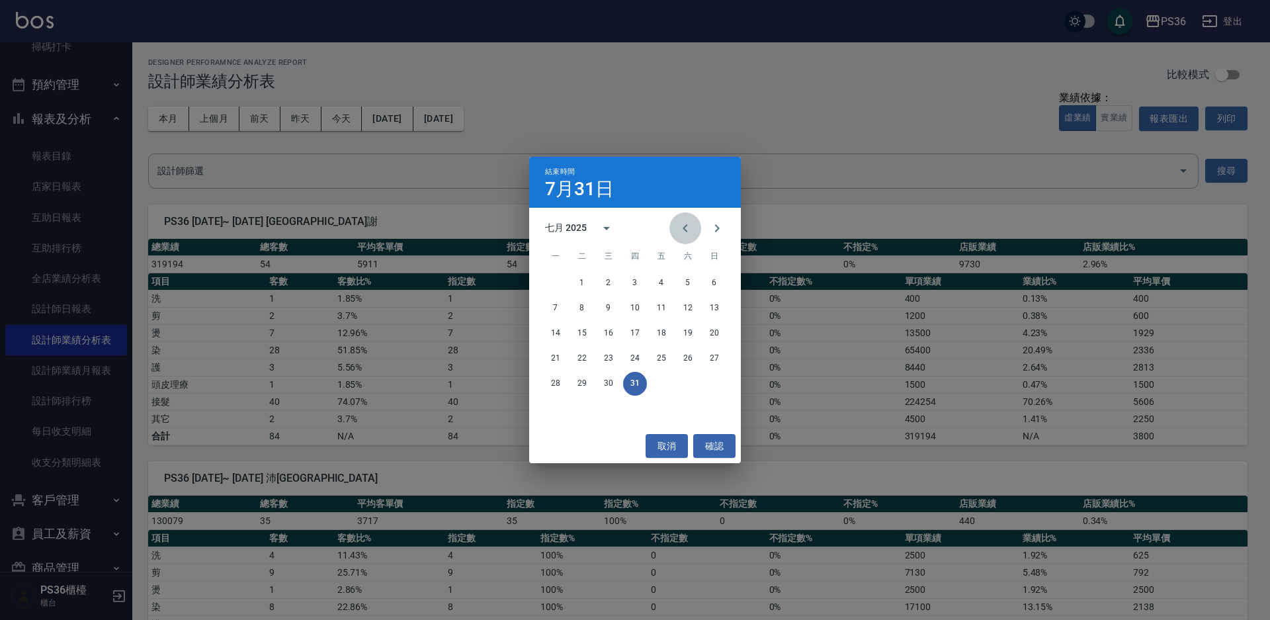
click at [678, 222] on icon "Previous month" at bounding box center [685, 228] width 16 height 16
click at [629, 276] on button "1" at bounding box center [635, 283] width 24 height 24
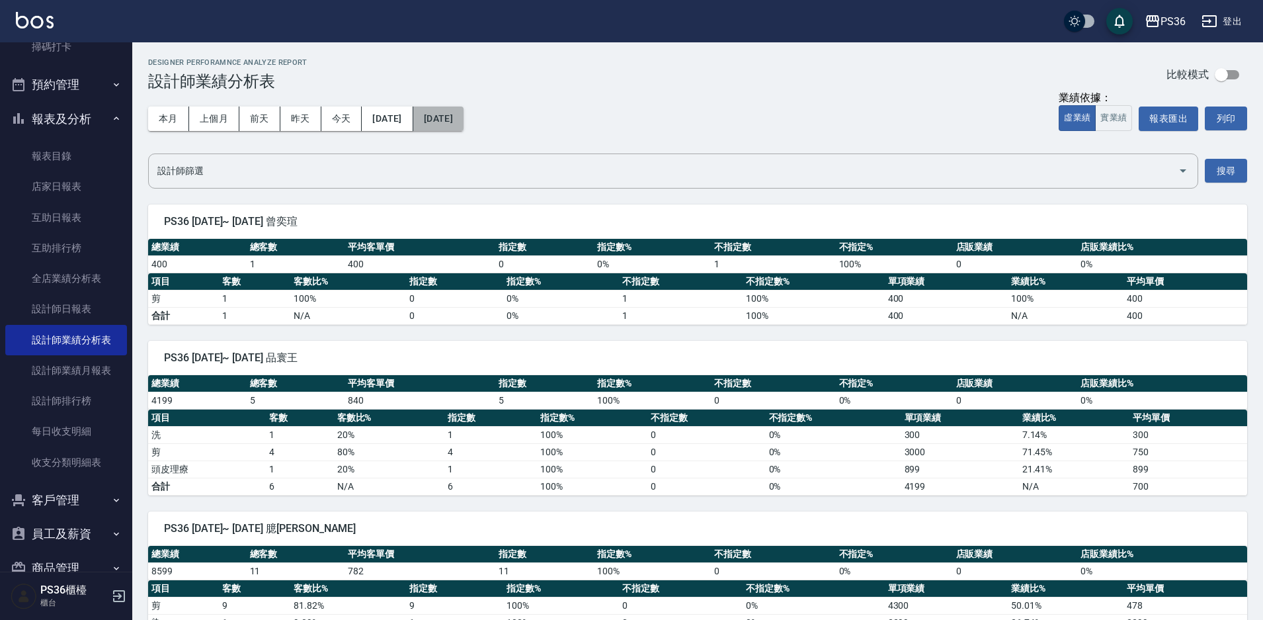
click at [464, 112] on button "[DATE]" at bounding box center [438, 118] width 50 height 24
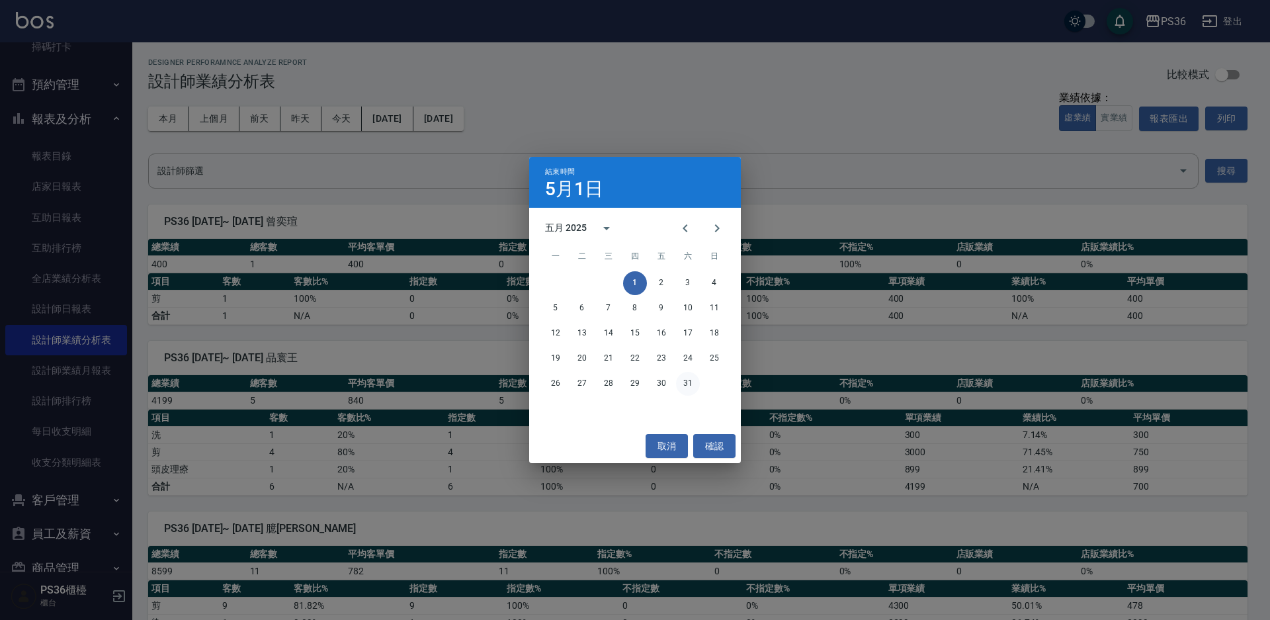
click at [692, 382] on button "31" at bounding box center [688, 384] width 24 height 24
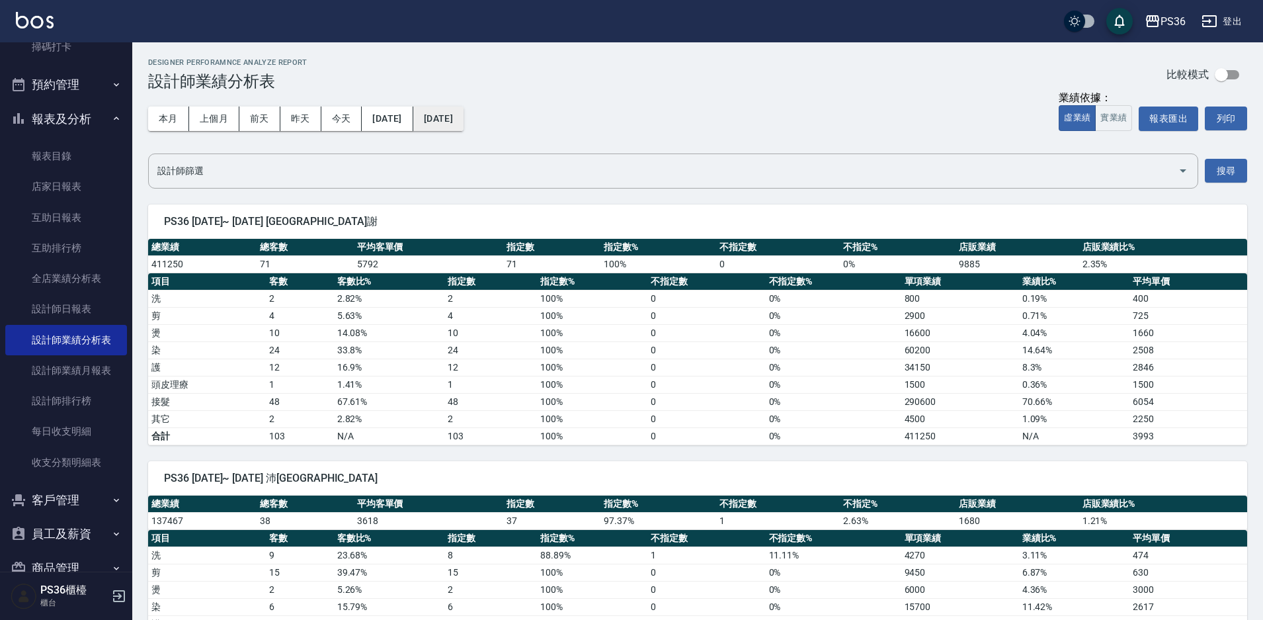
click at [464, 125] on button "[DATE]" at bounding box center [438, 118] width 50 height 24
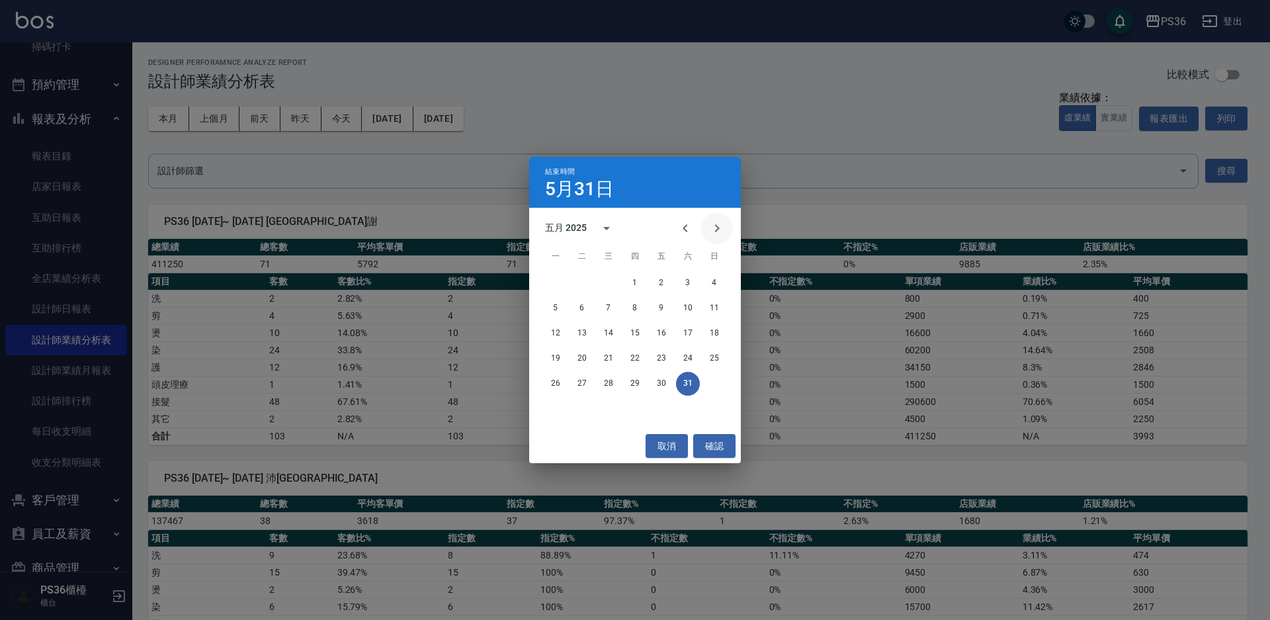
click at [710, 231] on icon "Next month" at bounding box center [717, 228] width 16 height 16
click at [673, 446] on button "取消" at bounding box center [667, 446] width 42 height 24
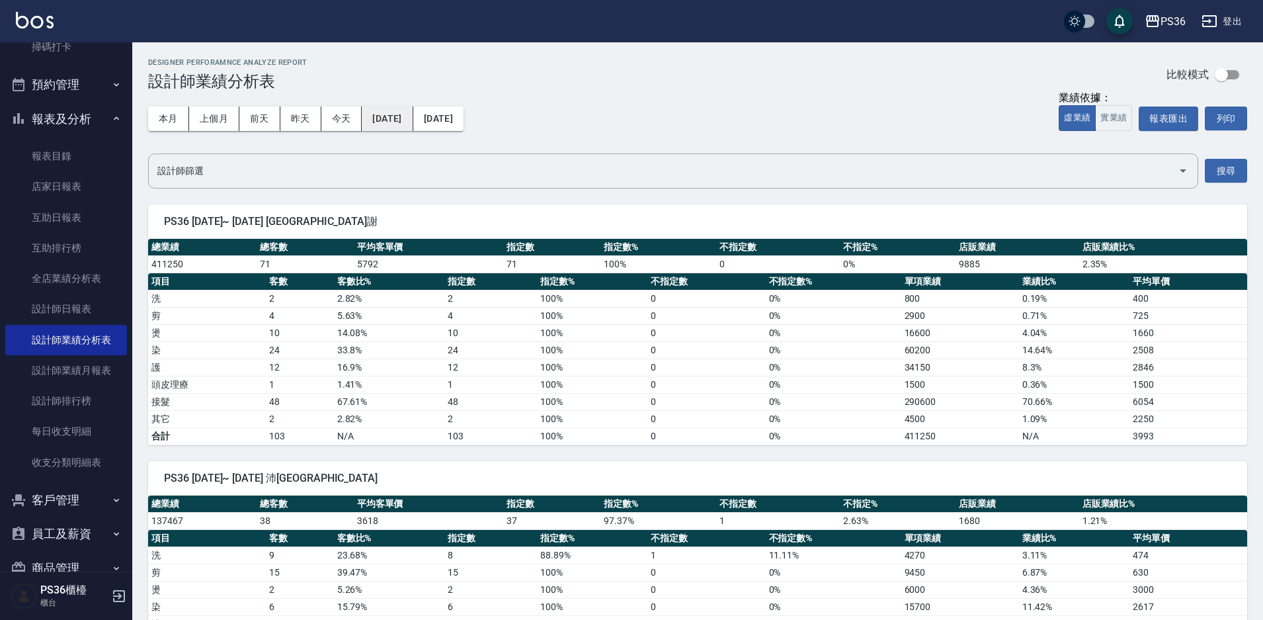
click at [413, 128] on button "[DATE]" at bounding box center [387, 118] width 51 height 24
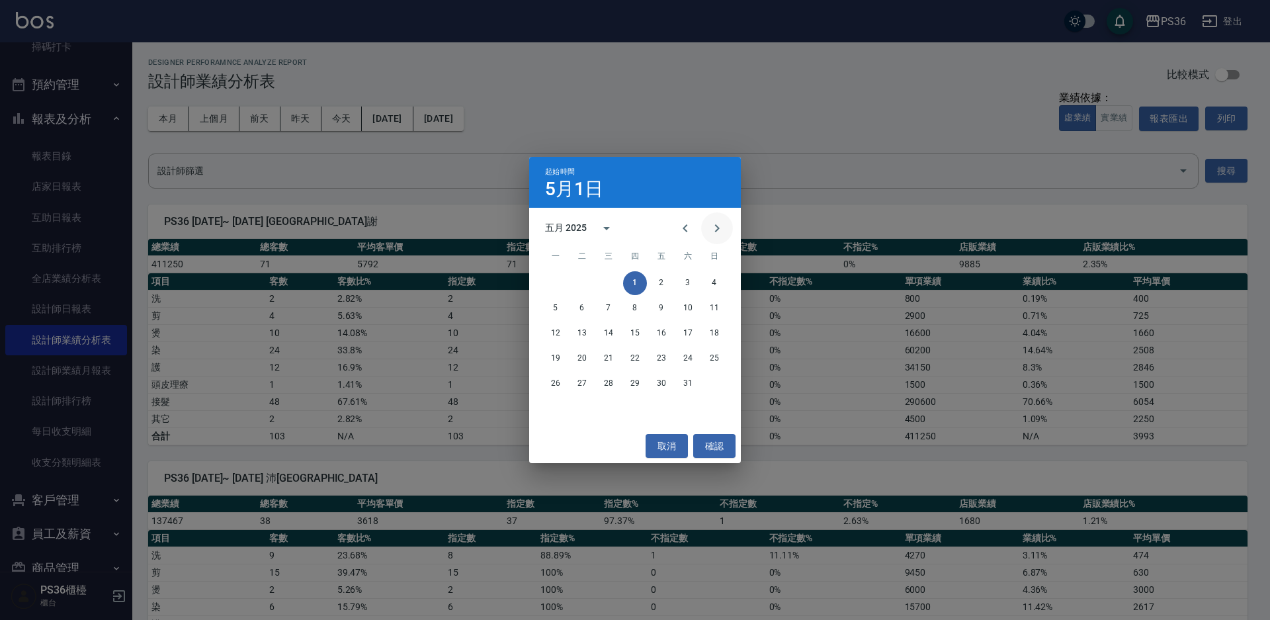
click at [702, 226] on button "Next month" at bounding box center [717, 228] width 32 height 32
click at [583, 281] on button "1" at bounding box center [582, 283] width 24 height 24
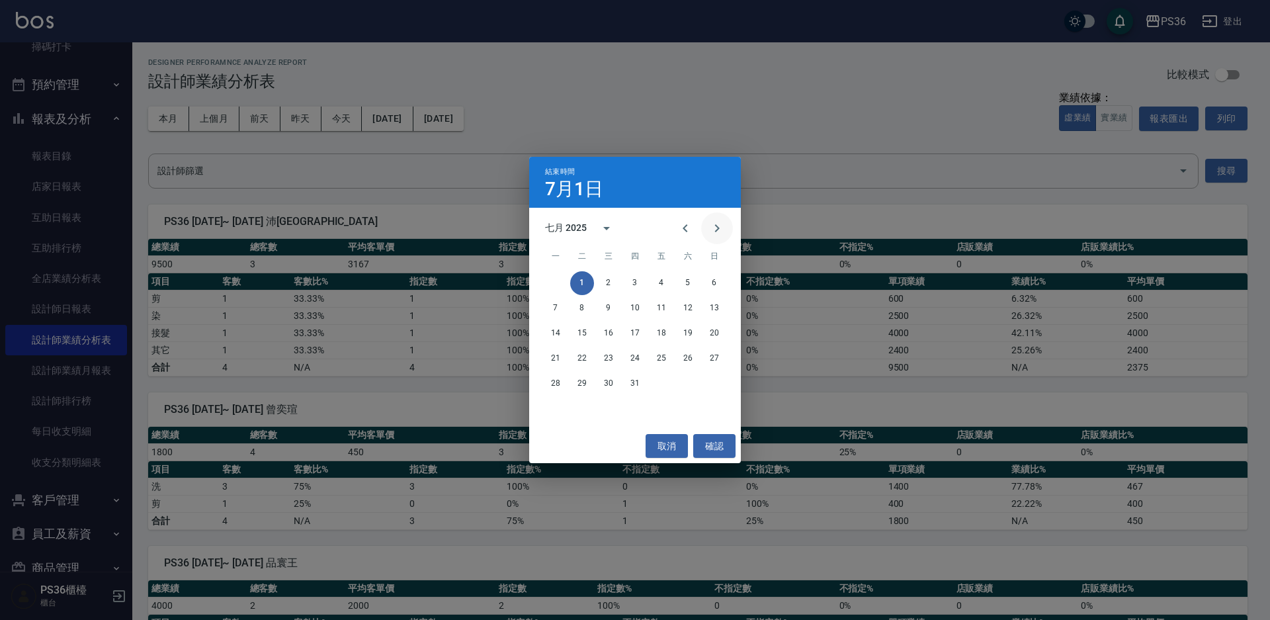
click at [710, 231] on icon "Next month" at bounding box center [717, 228] width 16 height 16
click at [722, 228] on icon "Next month" at bounding box center [717, 228] width 16 height 16
click at [577, 380] on button "30" at bounding box center [582, 384] width 24 height 24
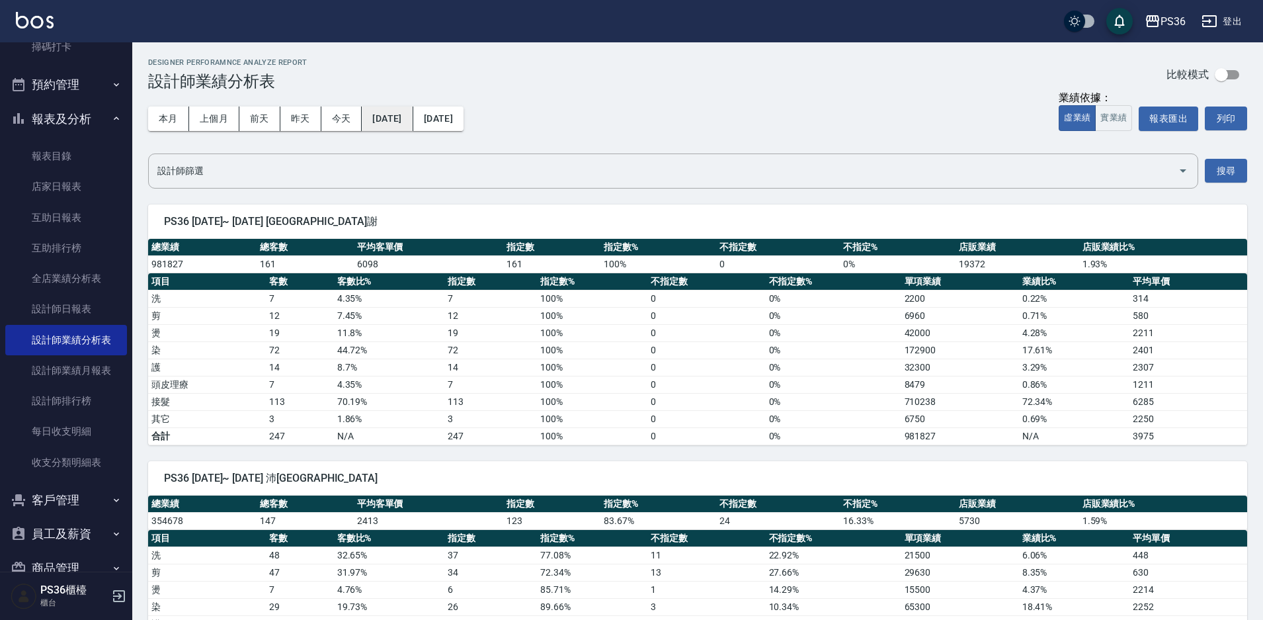
click at [413, 128] on button "[DATE]" at bounding box center [387, 118] width 51 height 24
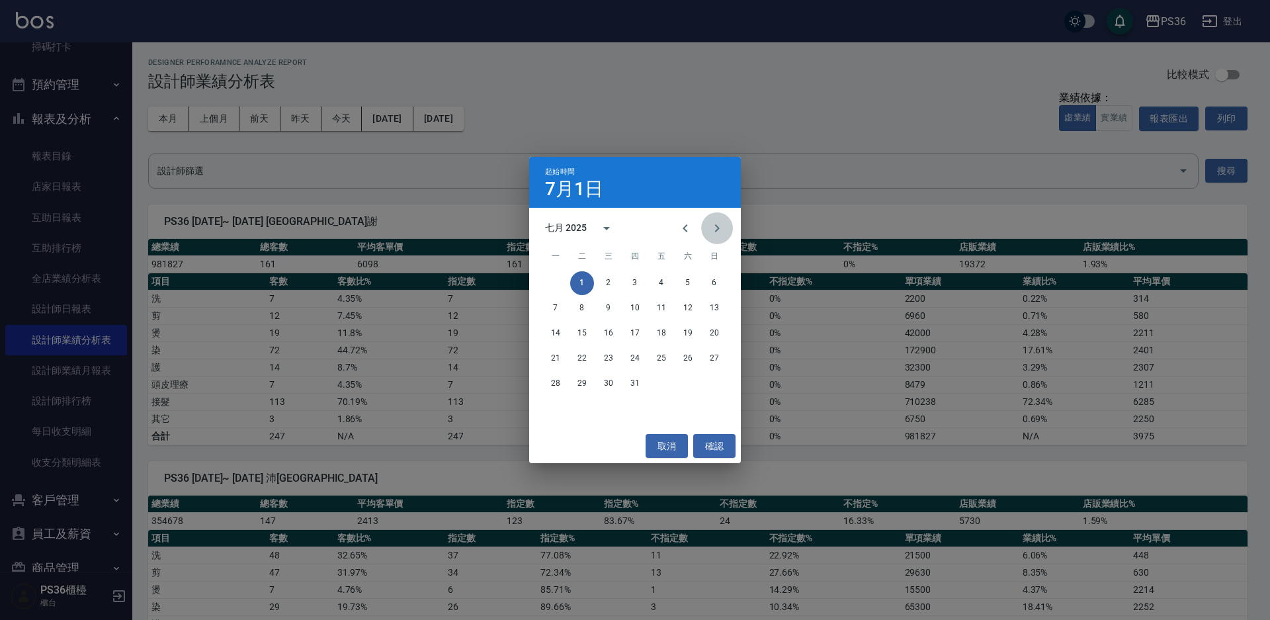
click at [715, 224] on icon "Next month" at bounding box center [717, 228] width 16 height 16
click at [714, 223] on icon "Next month" at bounding box center [717, 228] width 16 height 16
click at [616, 280] on button "1" at bounding box center [609, 283] width 24 height 24
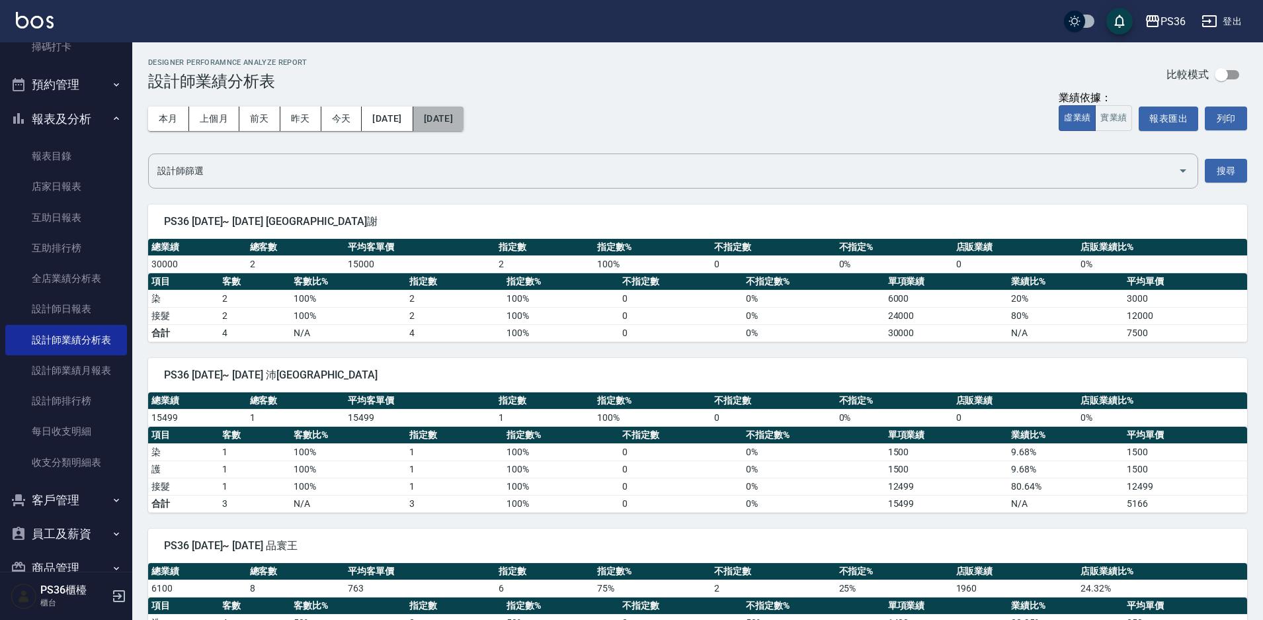
click at [464, 116] on button "[DATE]" at bounding box center [438, 118] width 50 height 24
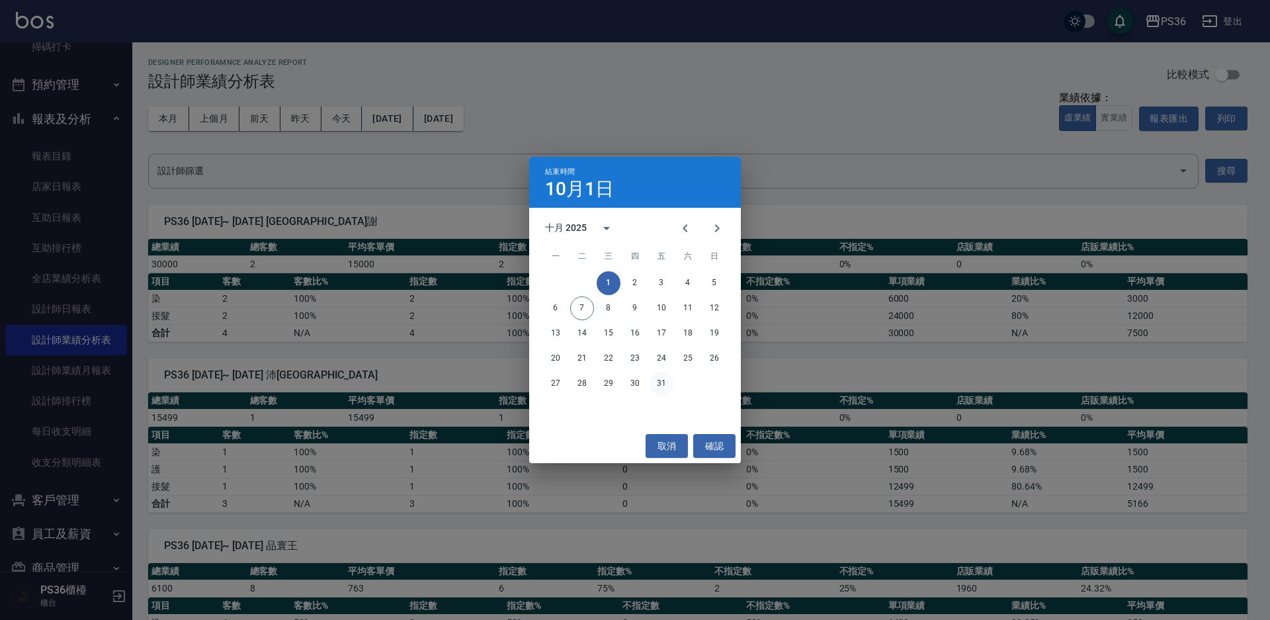
click at [661, 377] on button "31" at bounding box center [662, 384] width 24 height 24
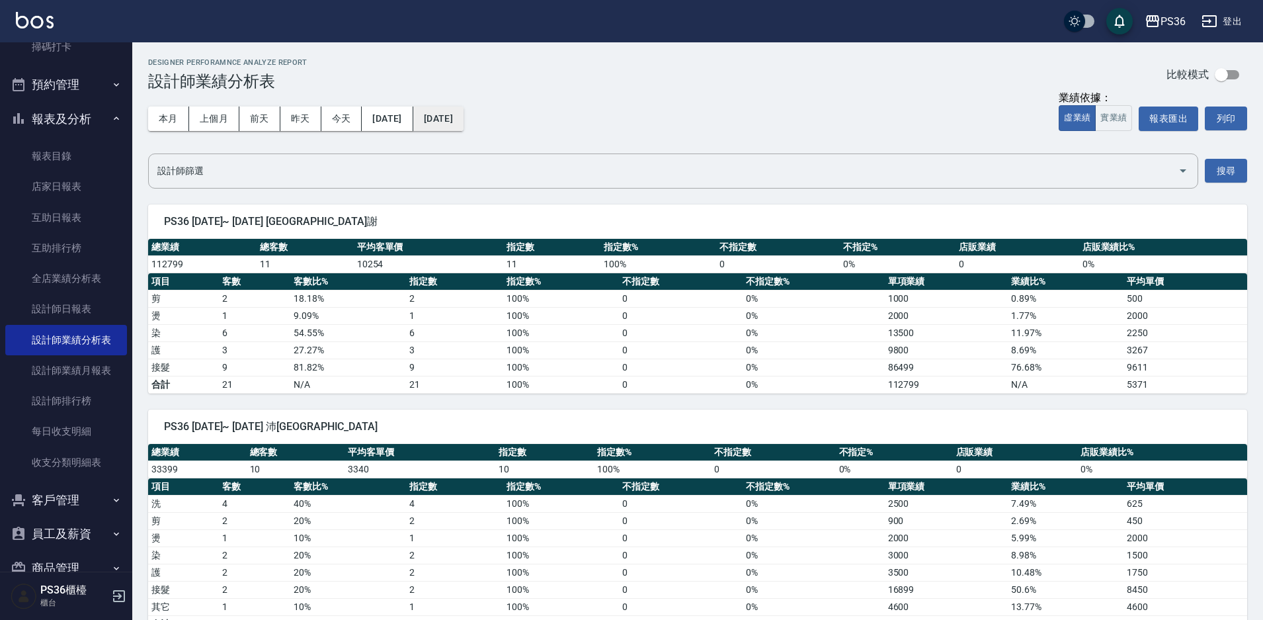
click at [457, 128] on button "[DATE]" at bounding box center [438, 118] width 50 height 24
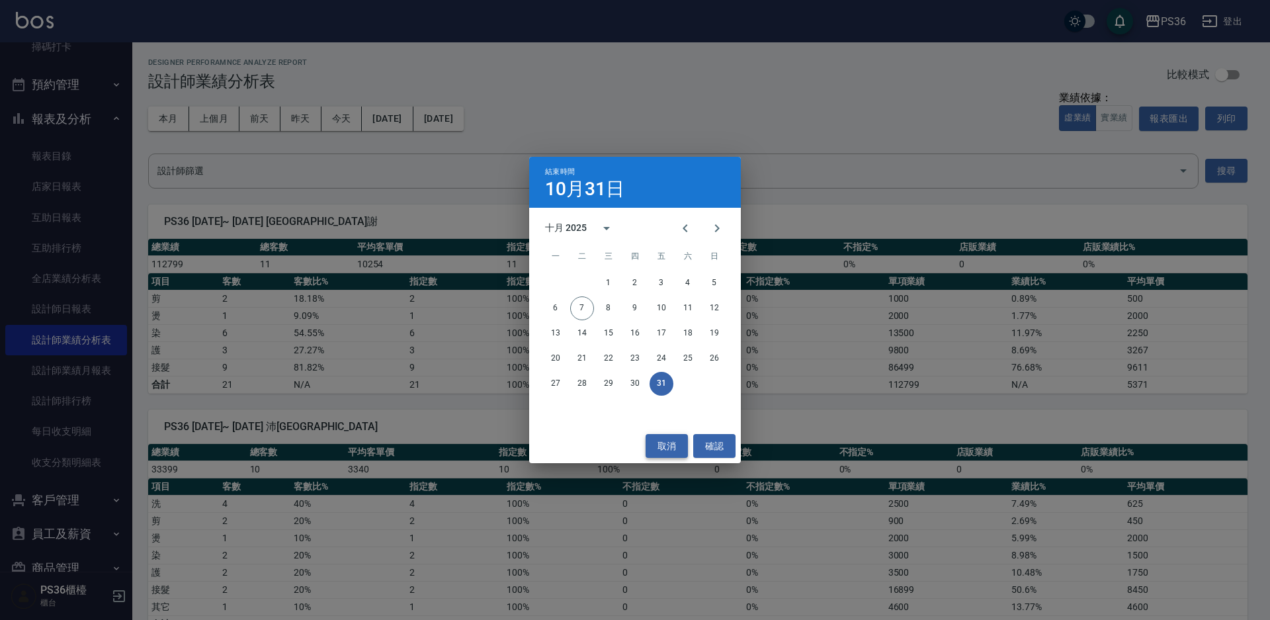
click at [669, 443] on button "取消" at bounding box center [667, 446] width 42 height 24
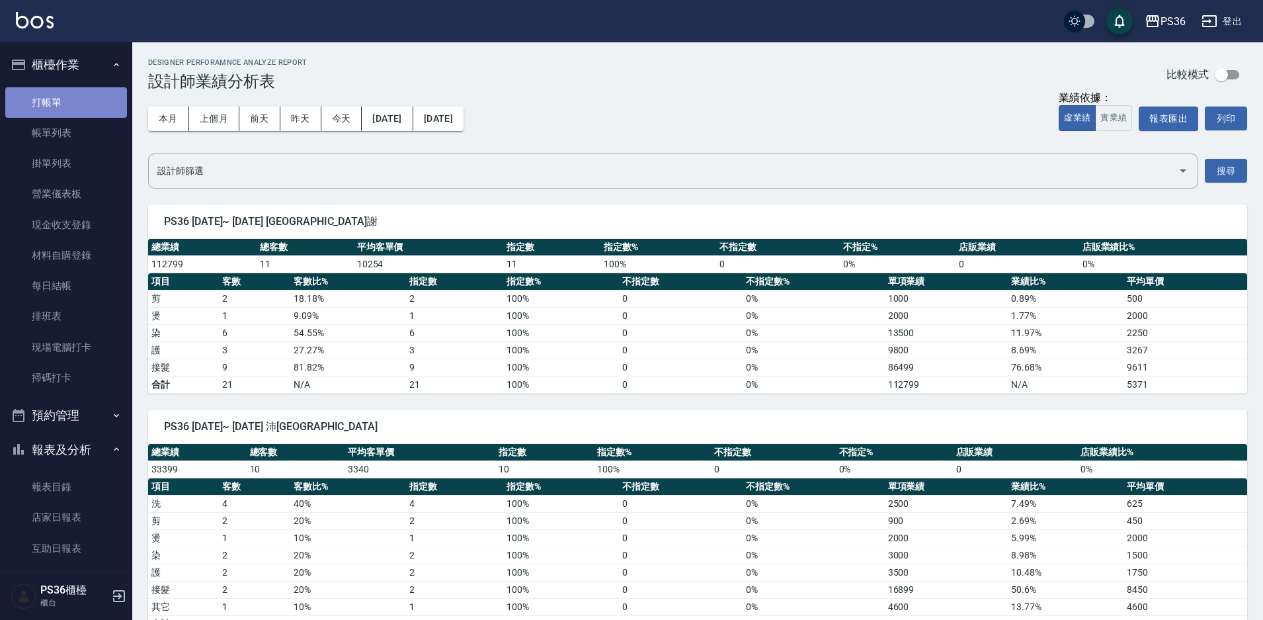
click at [73, 109] on link "打帳單" at bounding box center [66, 102] width 122 height 30
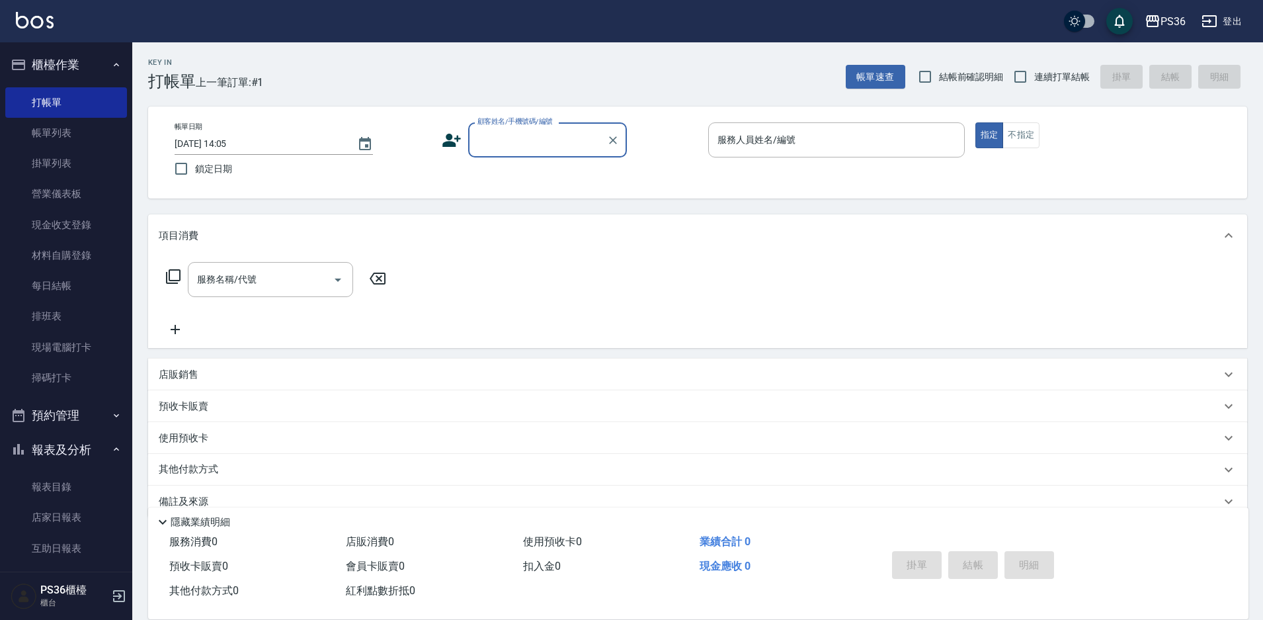
click at [1229, 235] on icon at bounding box center [1229, 236] width 16 height 16
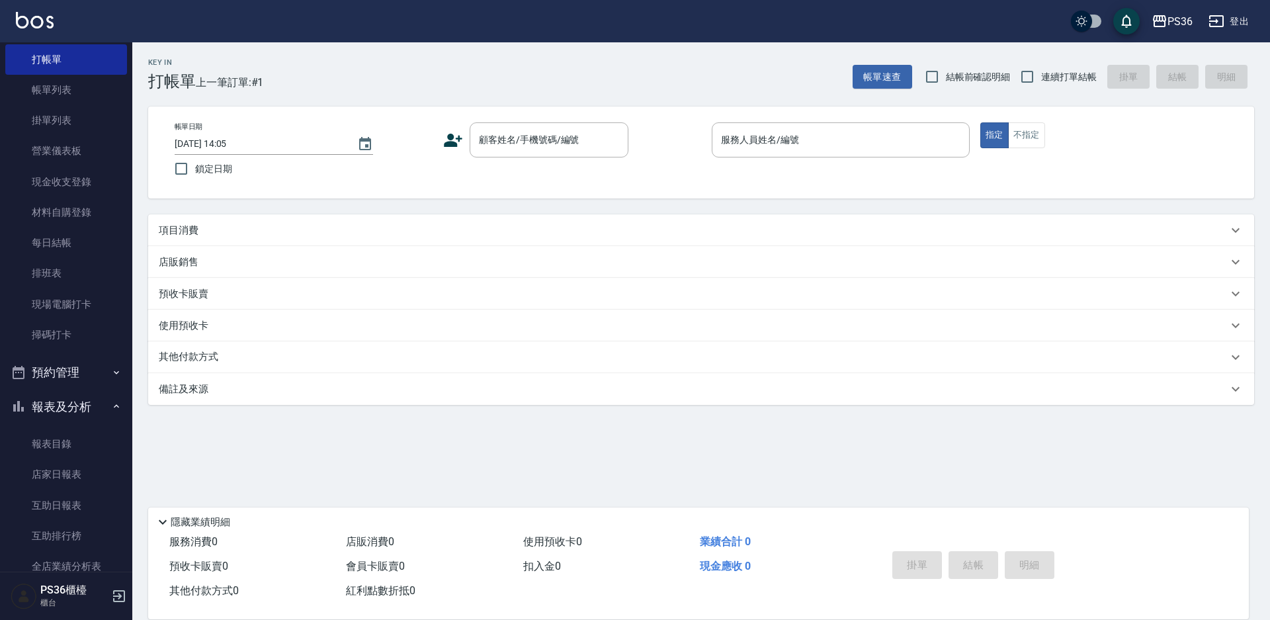
scroll to position [66, 0]
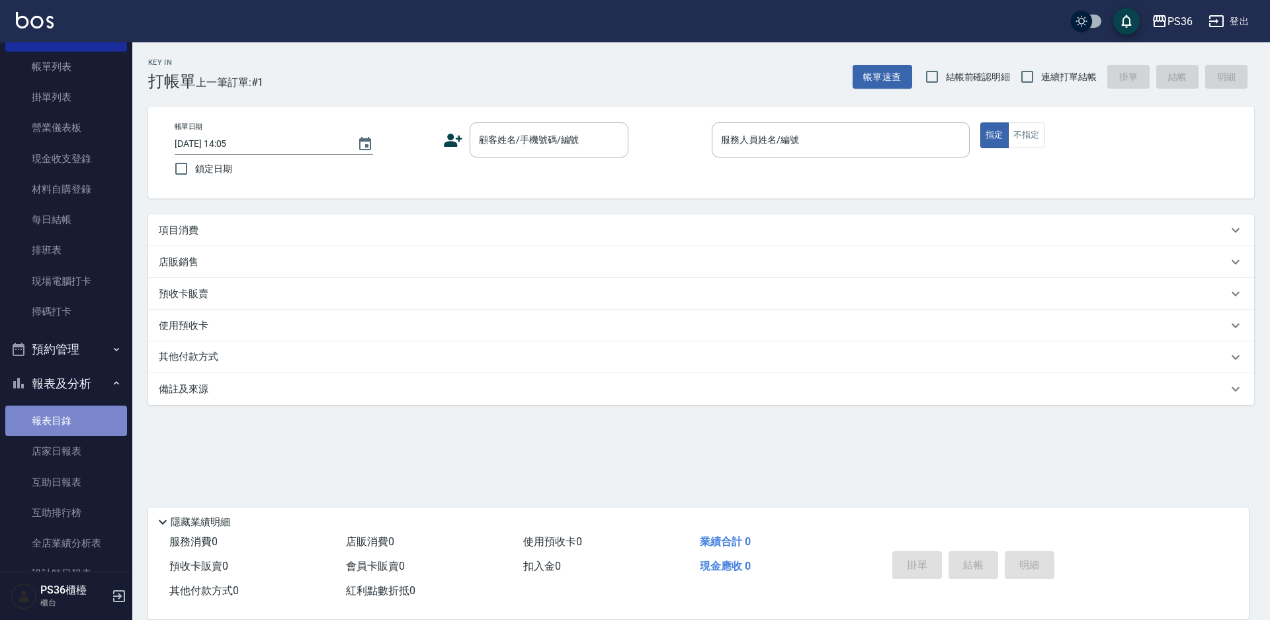
click at [82, 433] on link "報表目錄" at bounding box center [66, 420] width 122 height 30
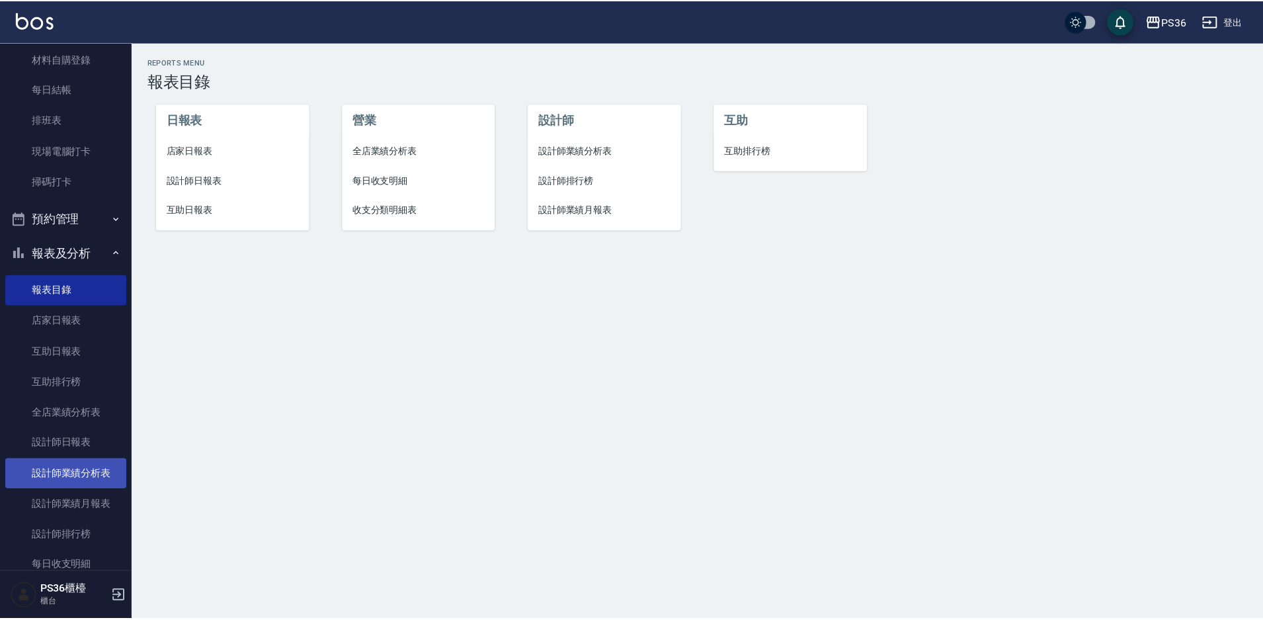
scroll to position [198, 0]
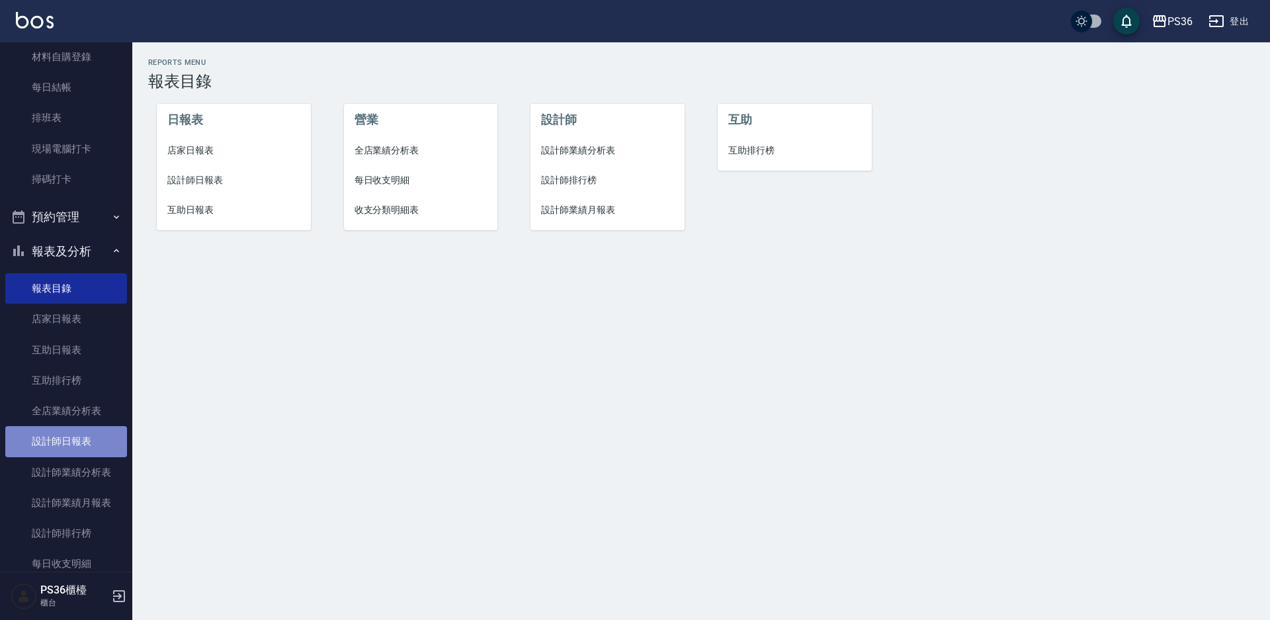
click at [77, 430] on link "設計師日報表" at bounding box center [66, 441] width 122 height 30
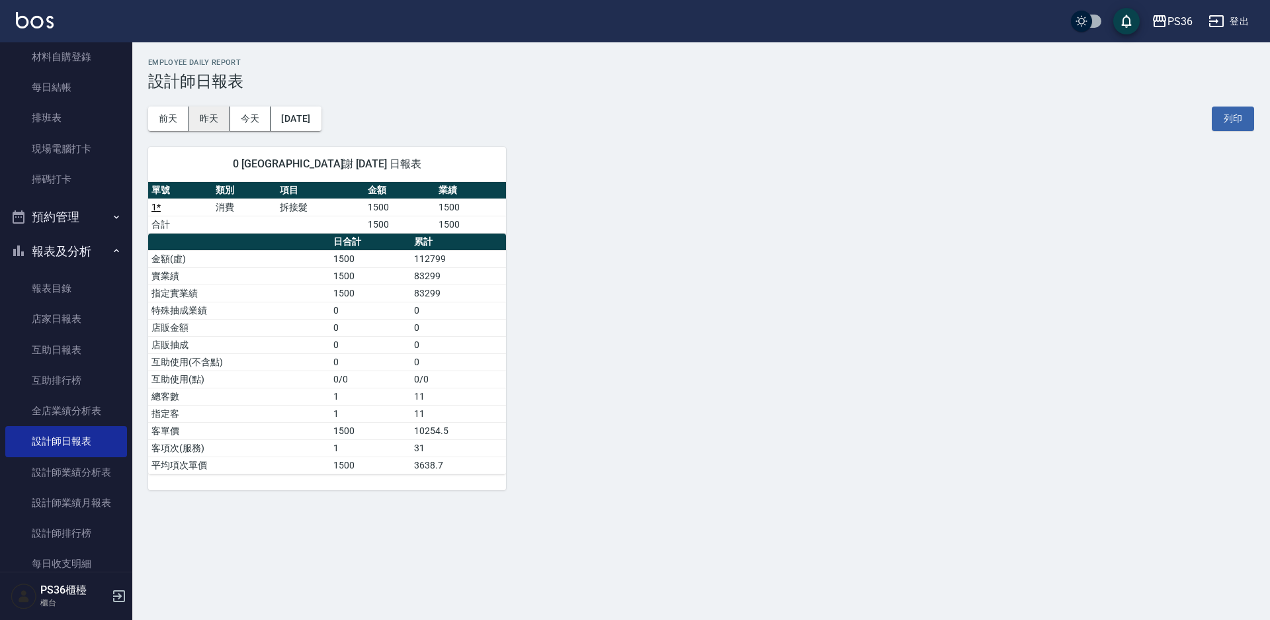
click at [216, 123] on button "昨天" at bounding box center [209, 118] width 41 height 24
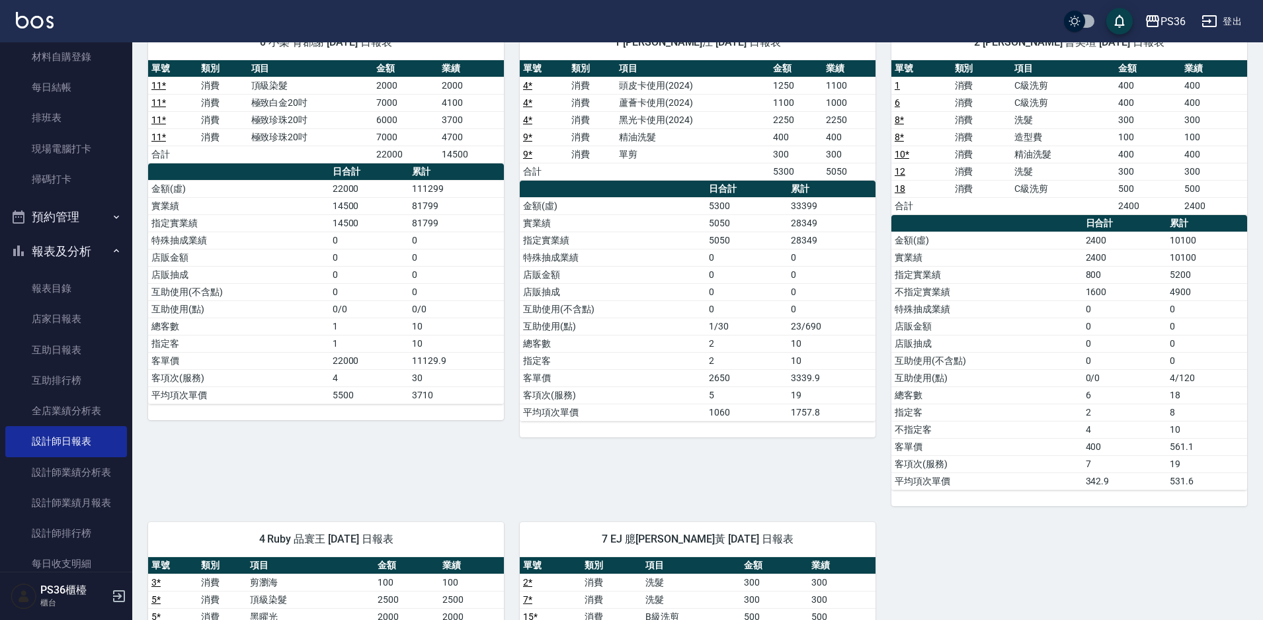
scroll to position [132, 0]
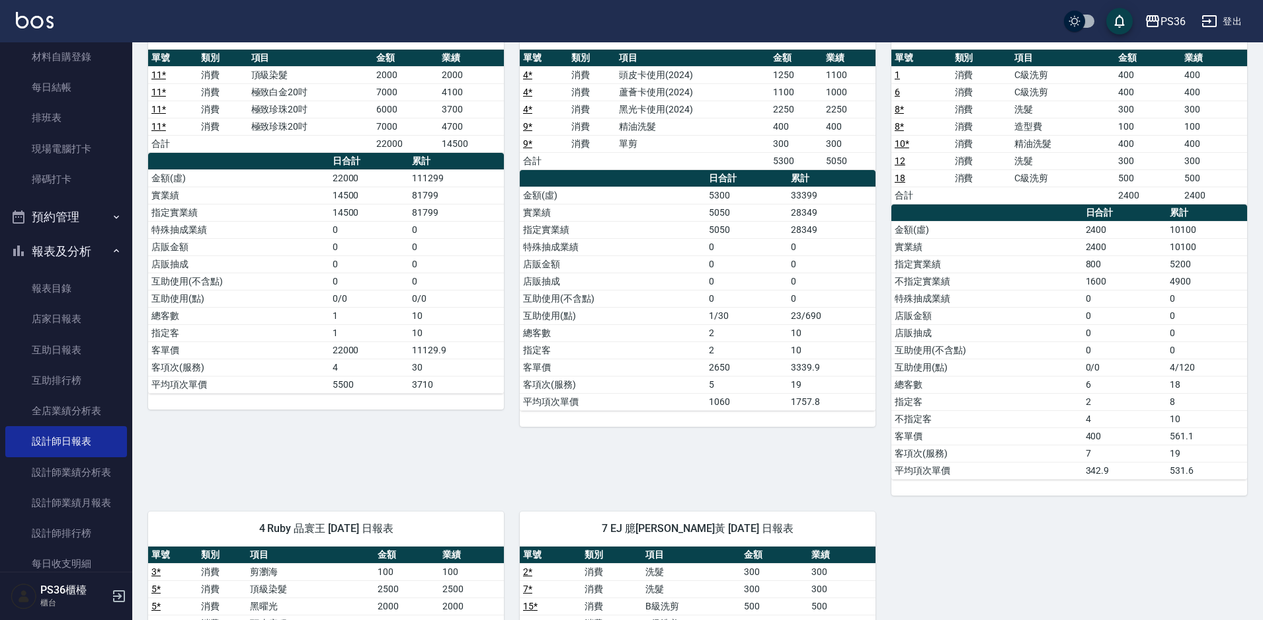
click at [780, 304] on td "0" at bounding box center [747, 298] width 82 height 17
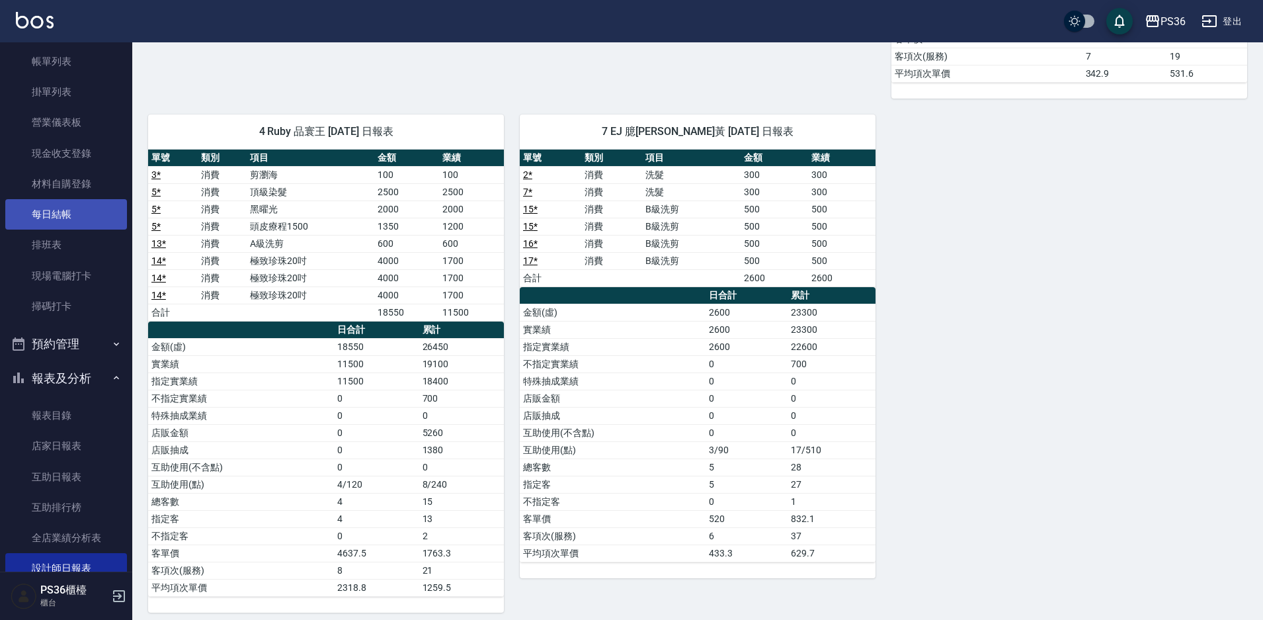
scroll to position [0, 0]
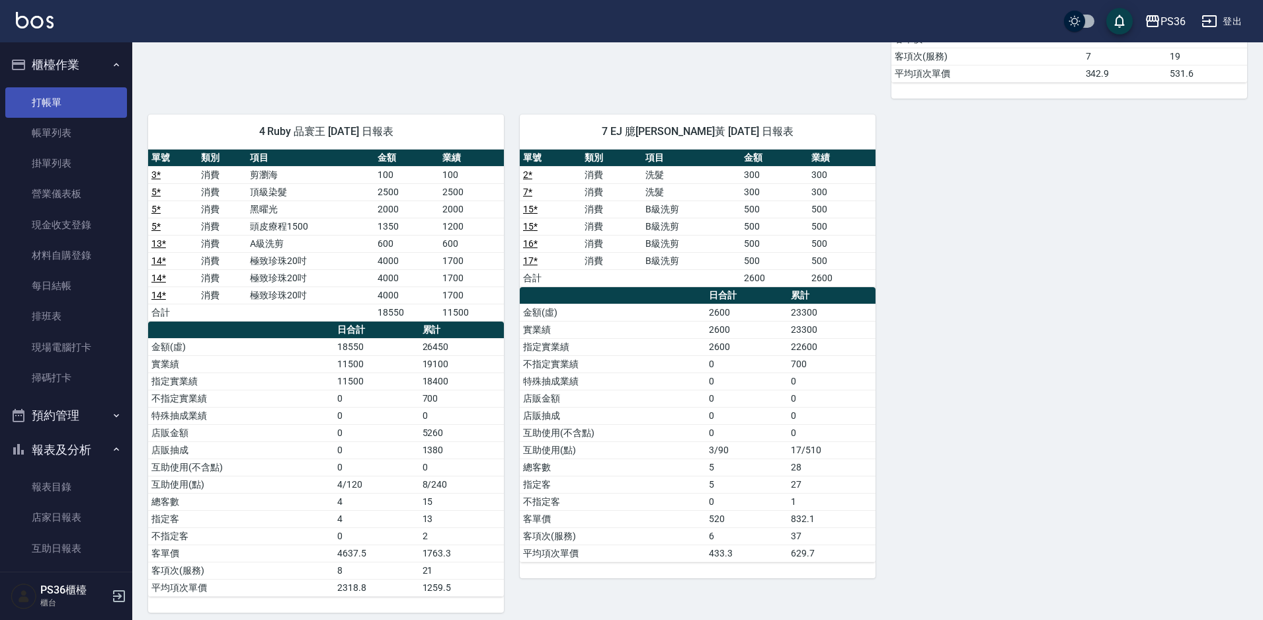
click at [76, 98] on link "打帳單" at bounding box center [66, 102] width 122 height 30
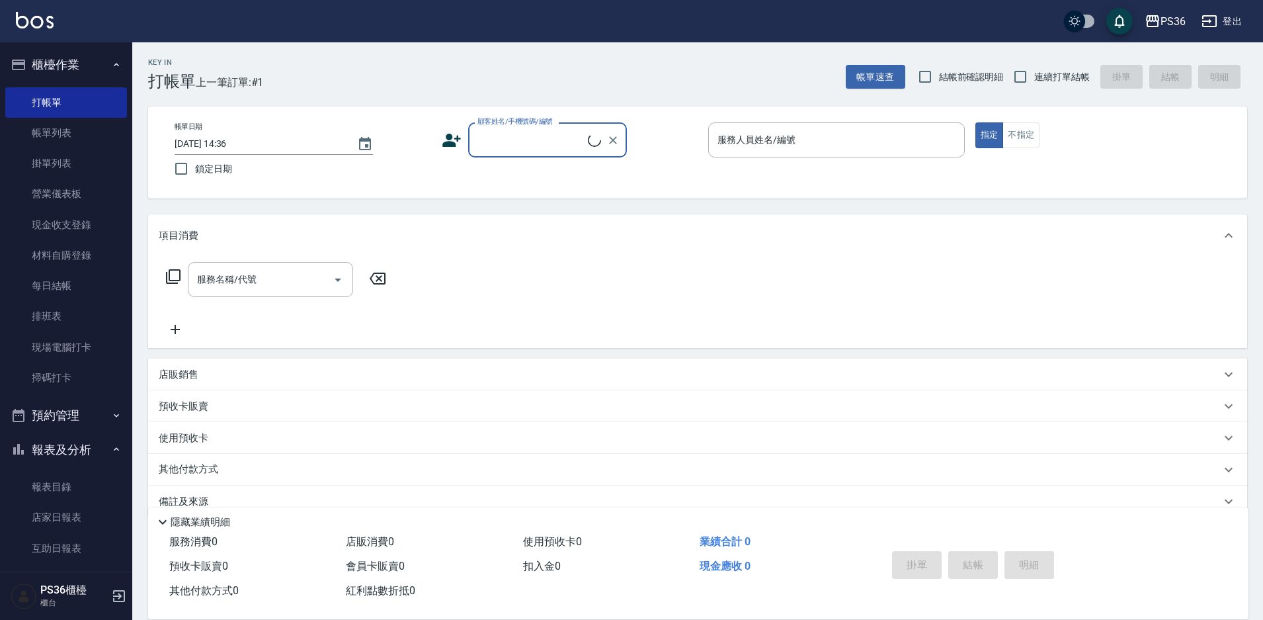
click at [528, 153] on div "顧客姓名/手機號碼/編號" at bounding box center [547, 139] width 159 height 35
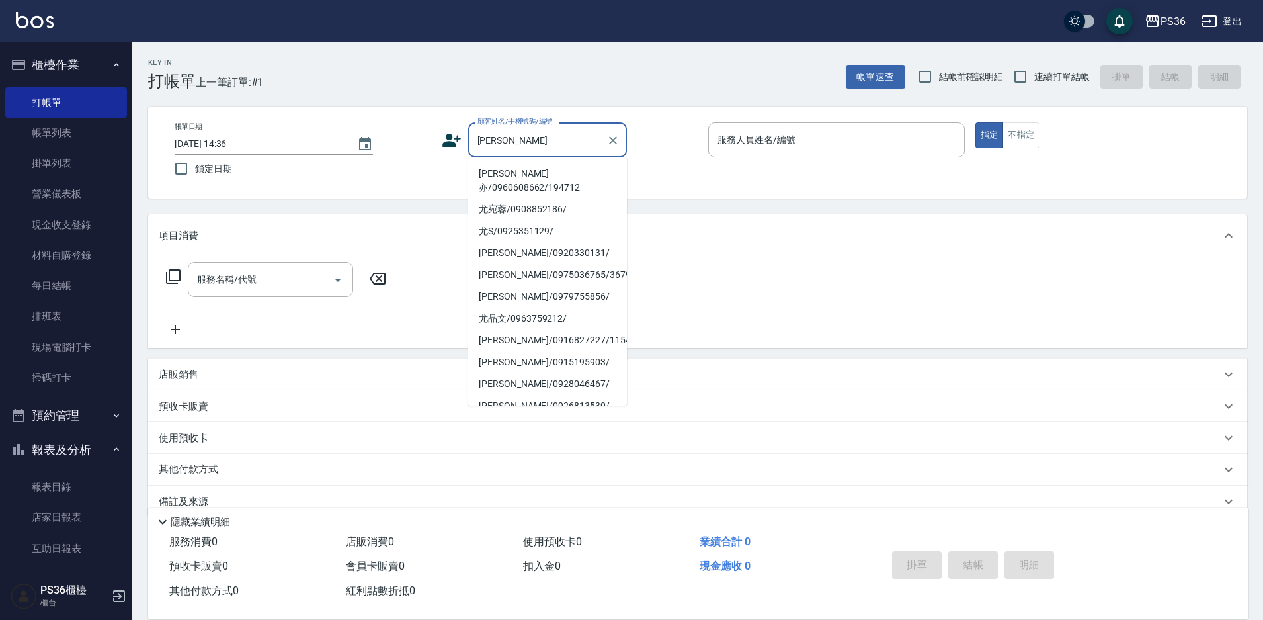
click at [534, 174] on li "[PERSON_NAME]亦/0960608662/194712" at bounding box center [547, 181] width 159 height 36
type input "[PERSON_NAME]亦/0960608662/194712"
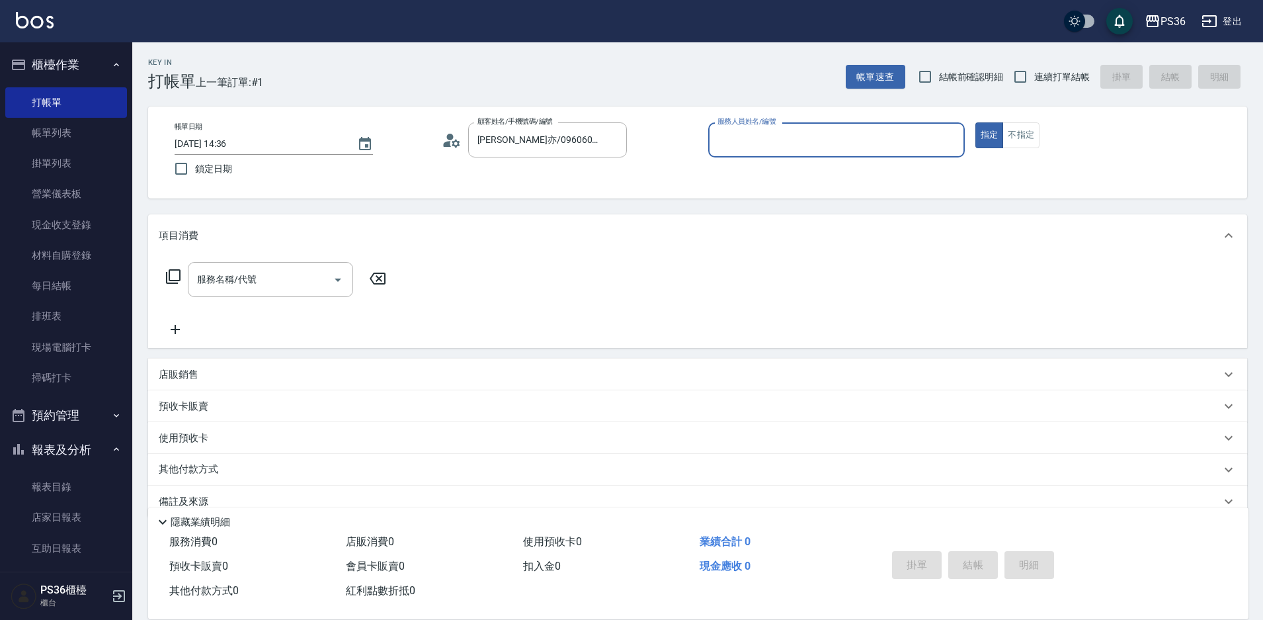
type input "小布-9"
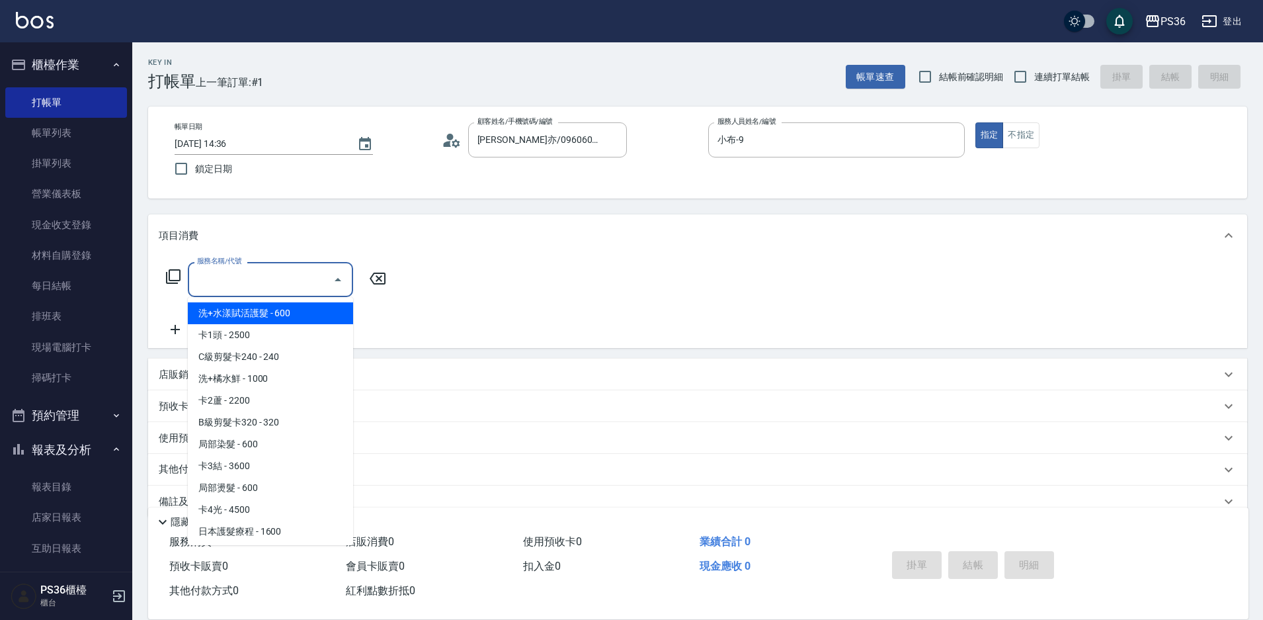
click at [218, 274] on div "服務名稱/代號 服務名稱/代號" at bounding box center [270, 279] width 165 height 35
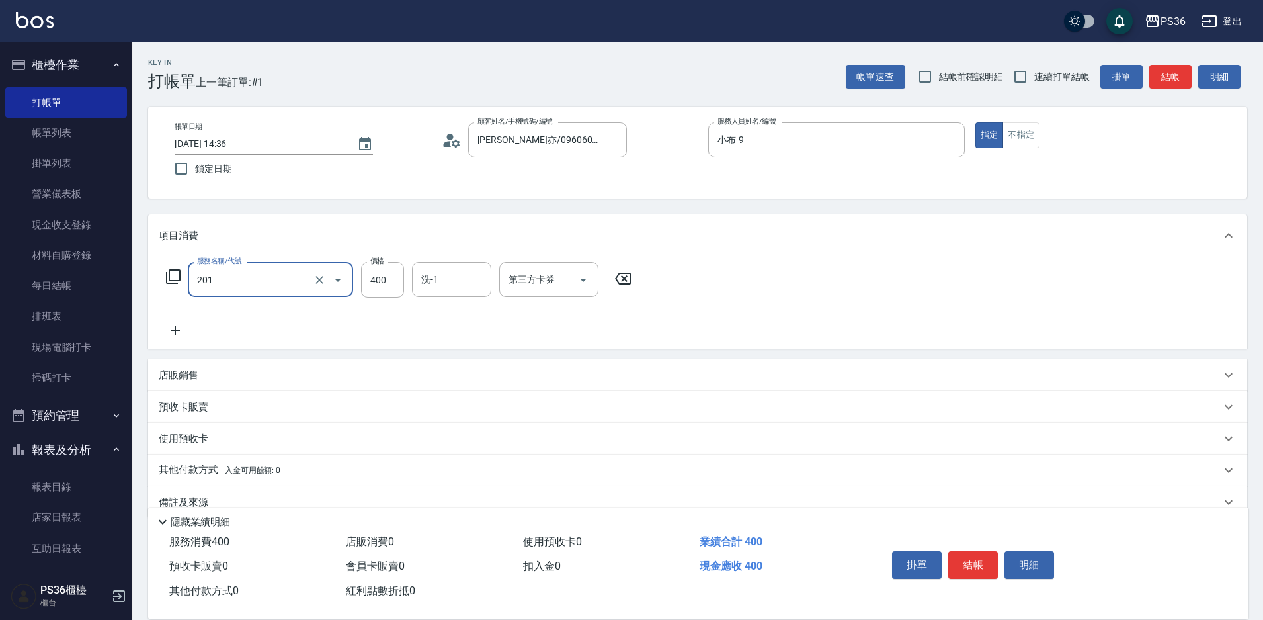
type input "C級洗剪(201)"
type input "顏亮亮-22"
click at [990, 551] on button "結帳" at bounding box center [974, 565] width 50 height 28
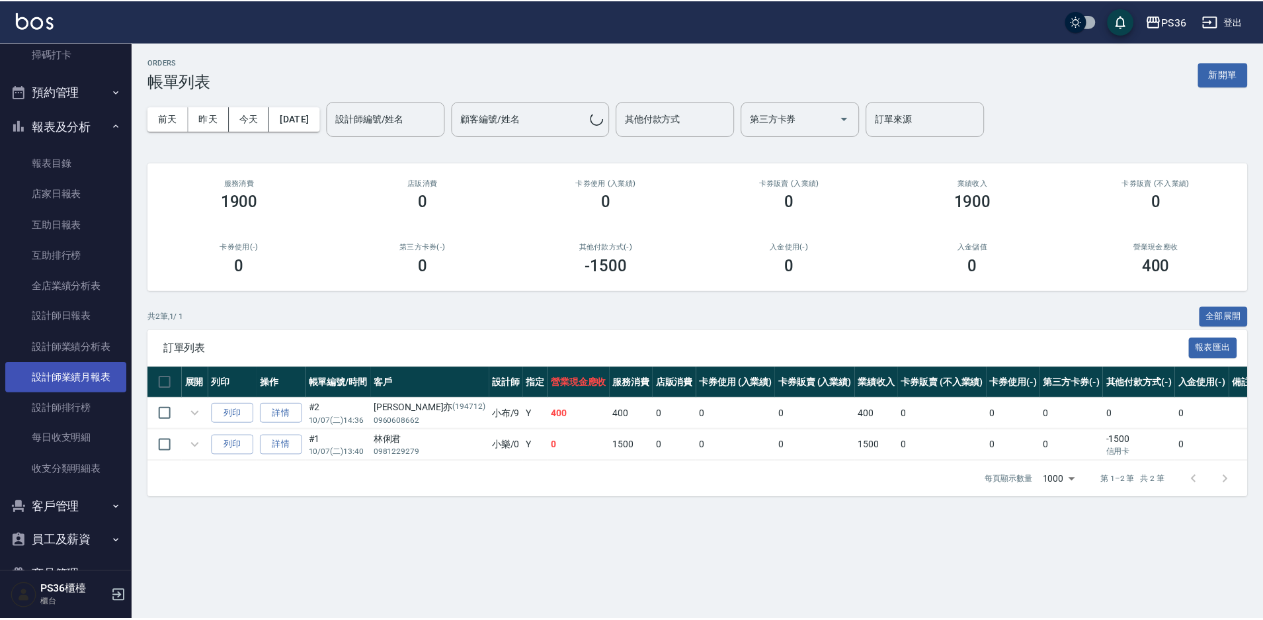
scroll to position [394, 0]
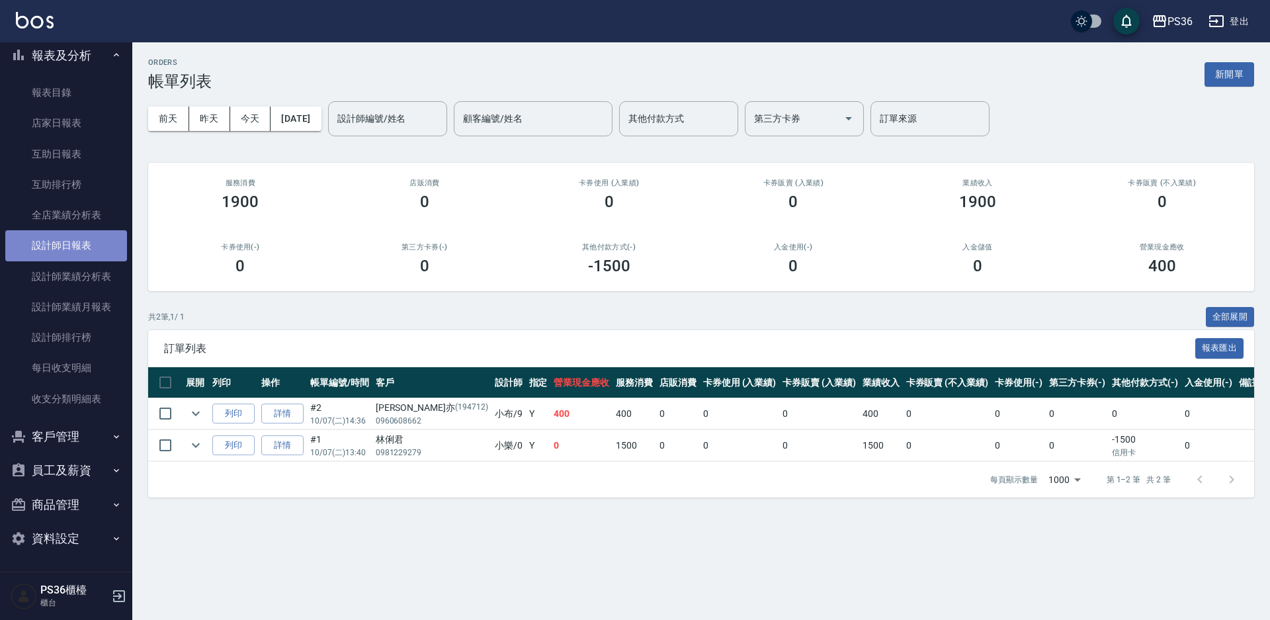
click at [81, 237] on link "設計師日報表" at bounding box center [66, 245] width 122 height 30
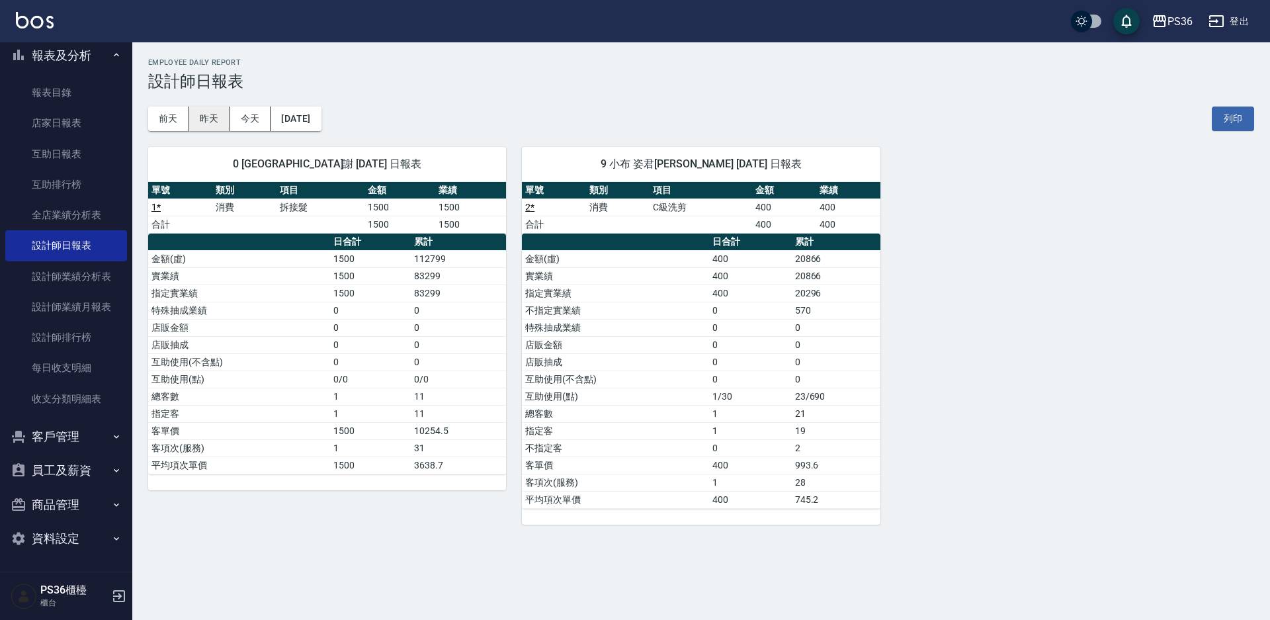
click at [218, 125] on button "昨天" at bounding box center [209, 118] width 41 height 24
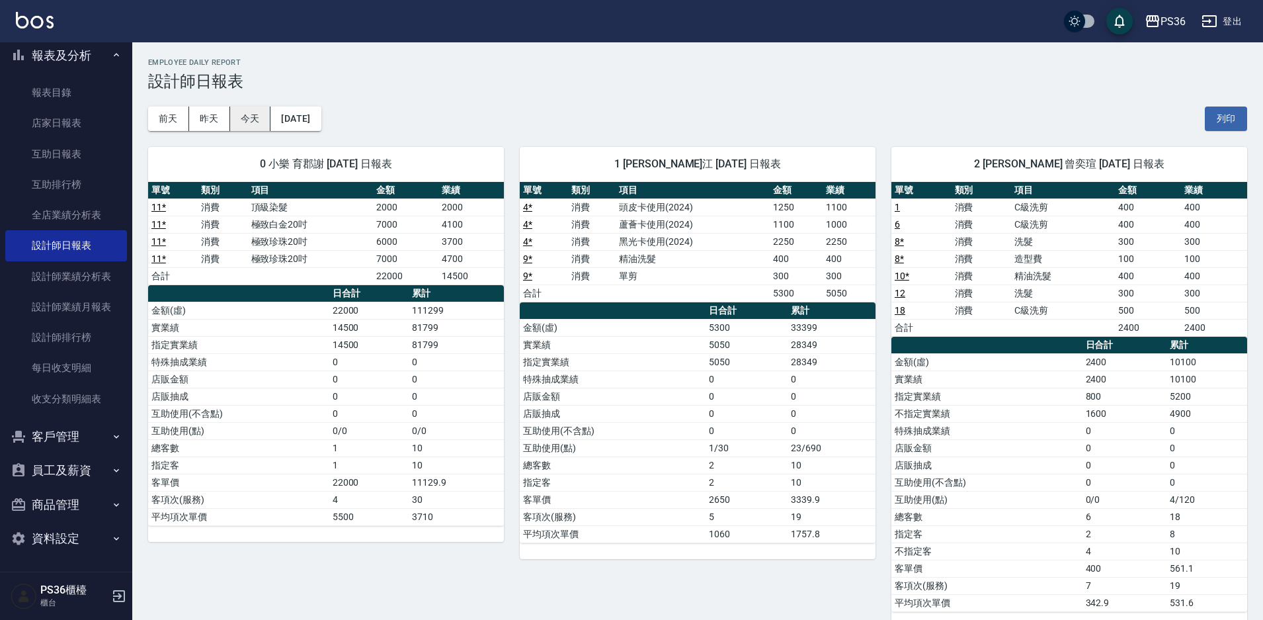
click at [247, 114] on button "今天" at bounding box center [250, 118] width 41 height 24
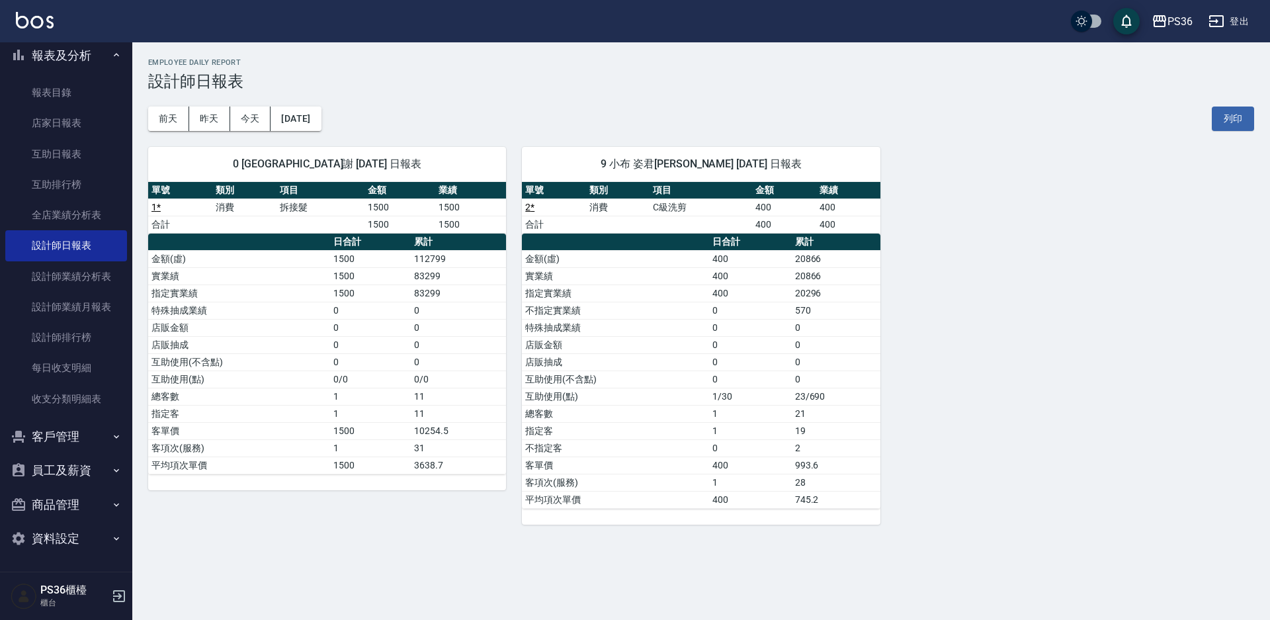
click at [892, 329] on div "0 小樂 育郡謝 [DATE] 日報表 單號 類別 項目 金額 業績 1 * 消費 拆接髮 1500 1500 合計 1500 1500 日合計 累計 金額(…" at bounding box center [693, 328] width 1122 height 394
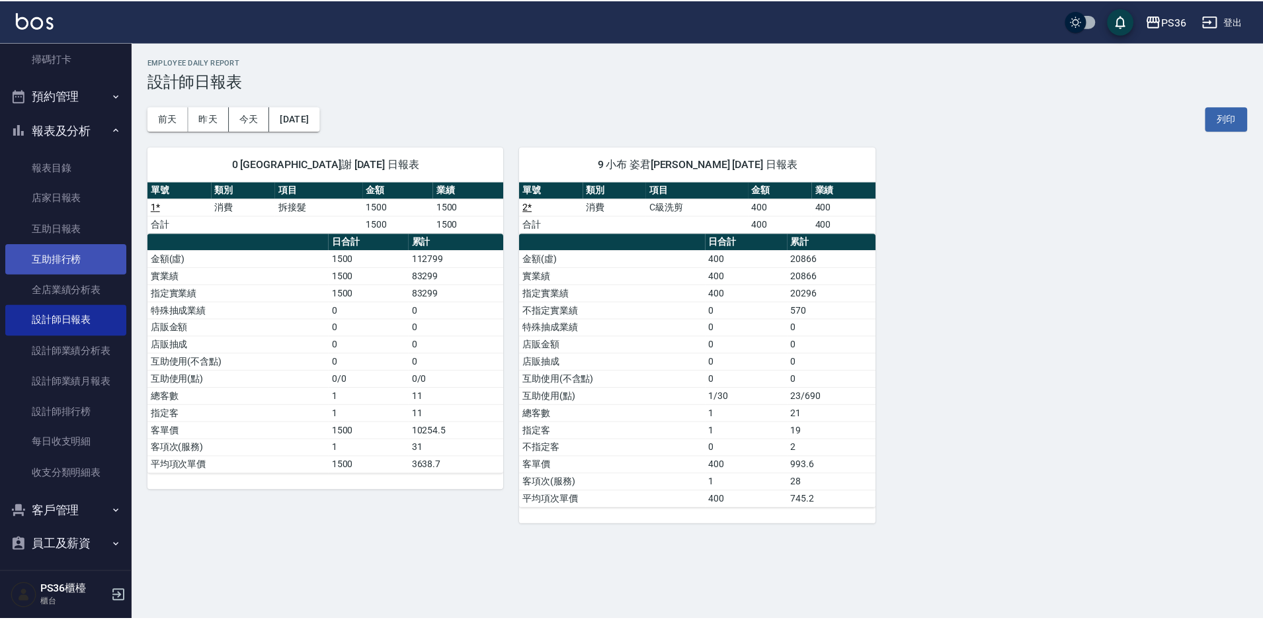
scroll to position [331, 0]
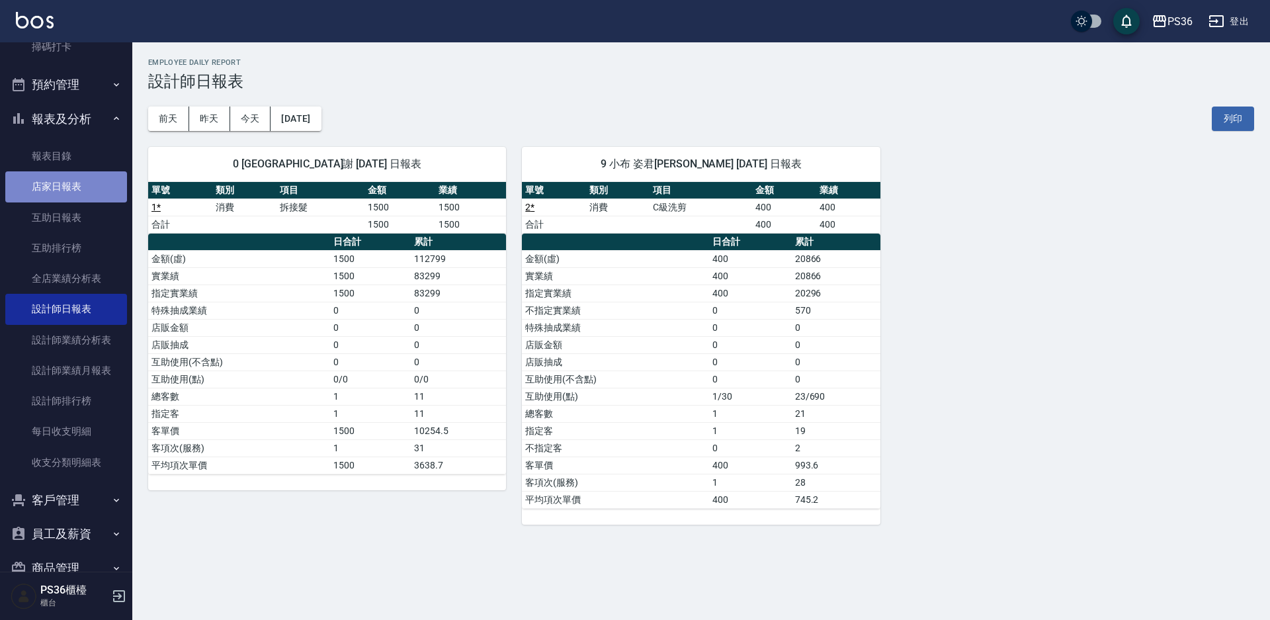
click at [74, 183] on link "店家日報表" at bounding box center [66, 186] width 122 height 30
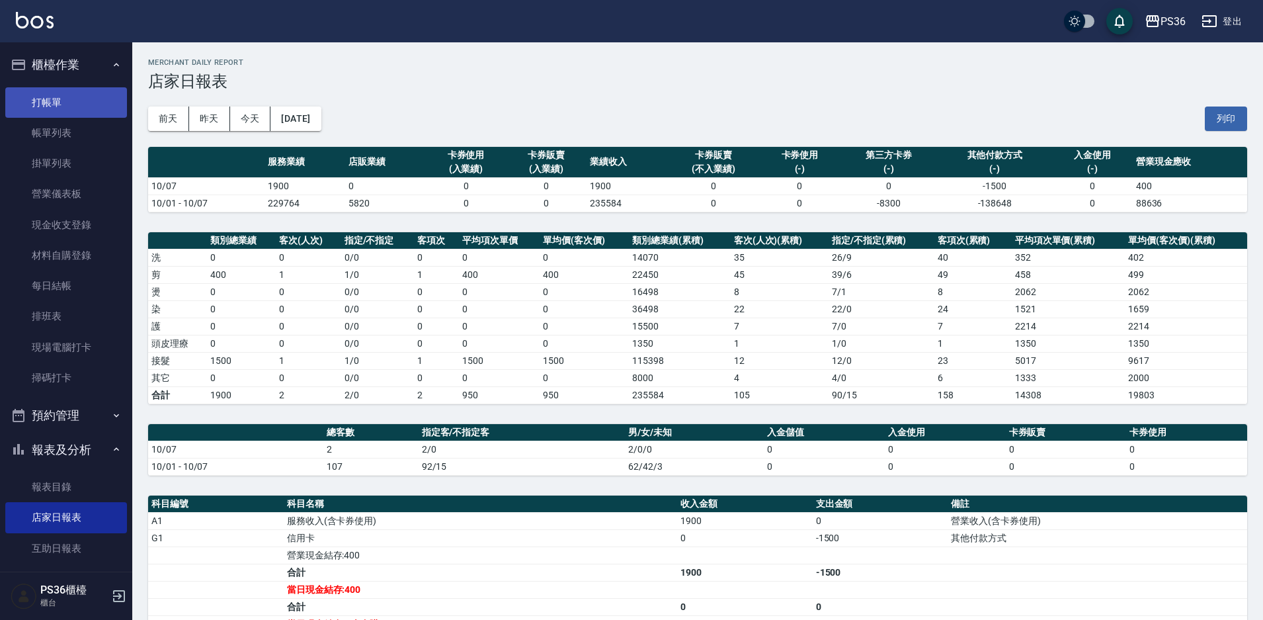
click at [99, 112] on link "打帳單" at bounding box center [66, 102] width 122 height 30
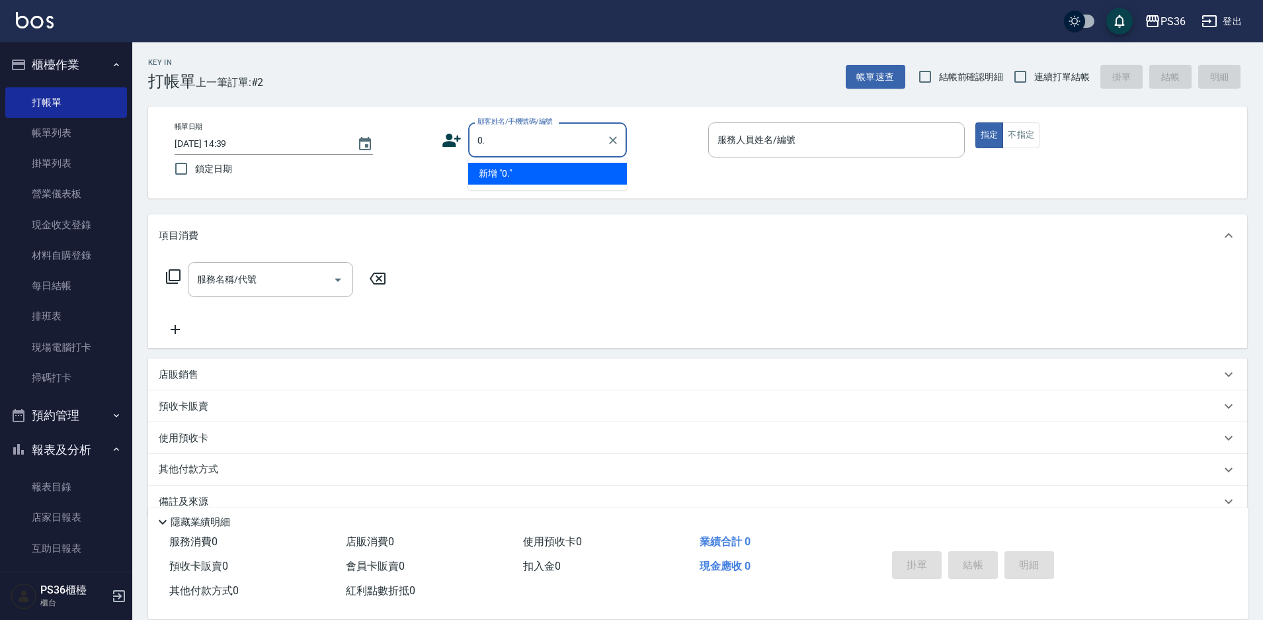
type input "0."
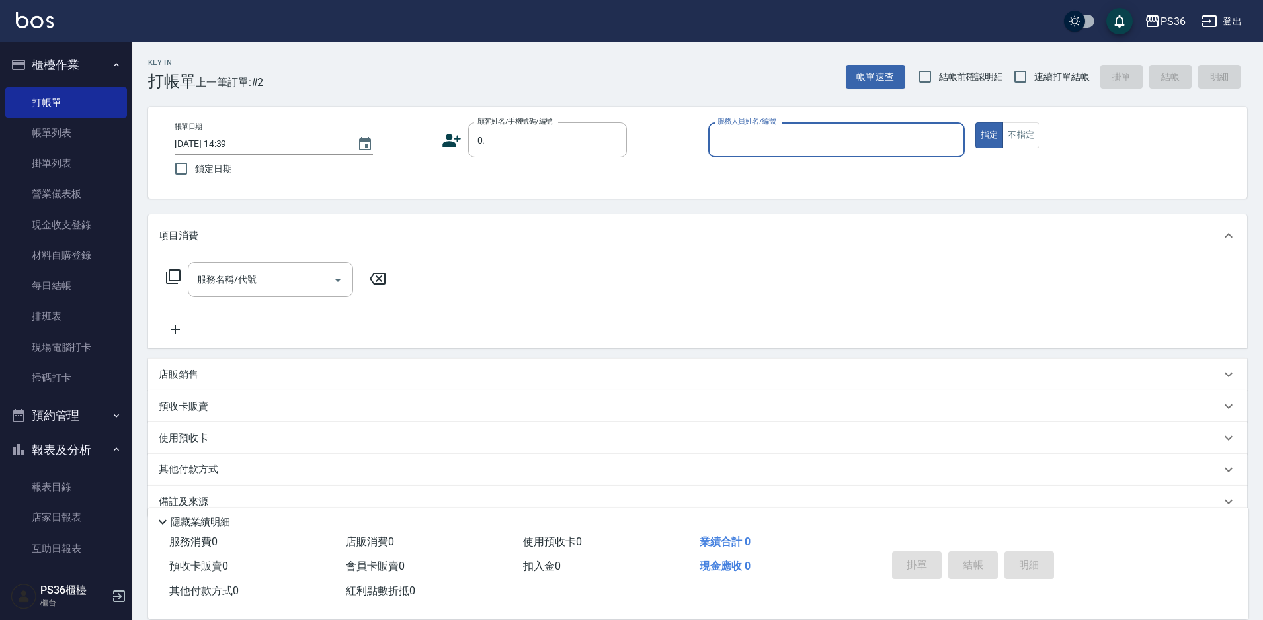
click at [976, 122] on button "指定" at bounding box center [990, 135] width 28 height 26
type button "true"
click at [517, 136] on input "0." at bounding box center [537, 139] width 127 height 23
click at [611, 141] on icon "Clear" at bounding box center [613, 140] width 8 height 8
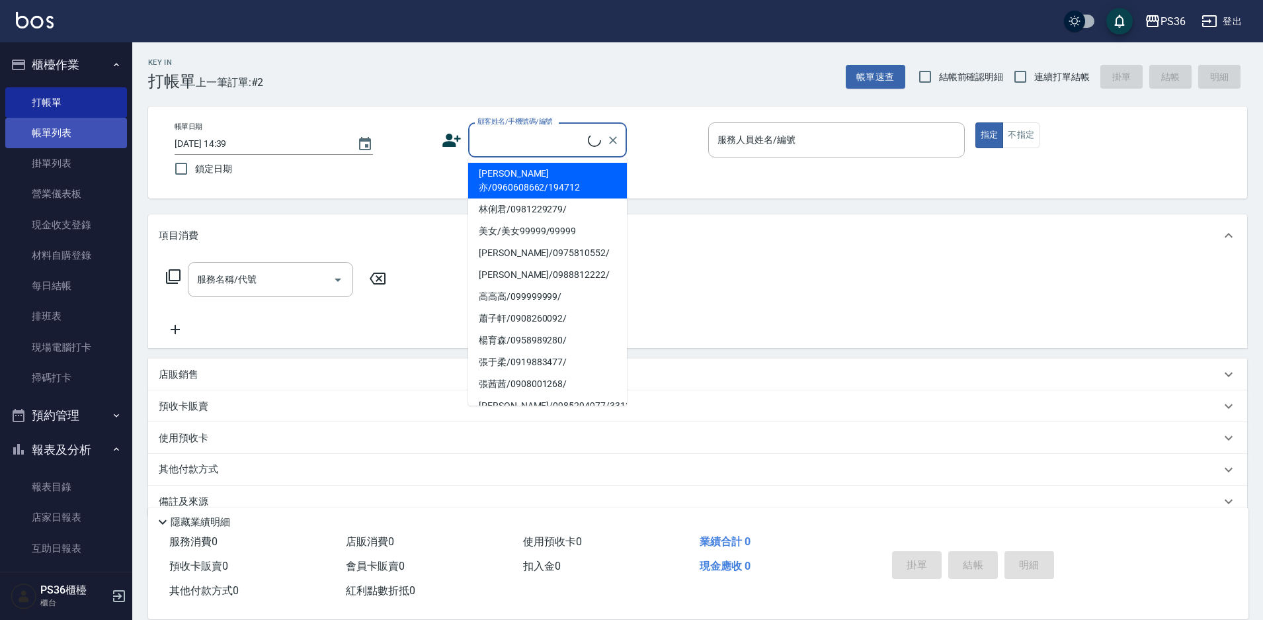
click at [68, 134] on link "帳單列表" at bounding box center [66, 133] width 122 height 30
